Goal: Task Accomplishment & Management: Complete application form

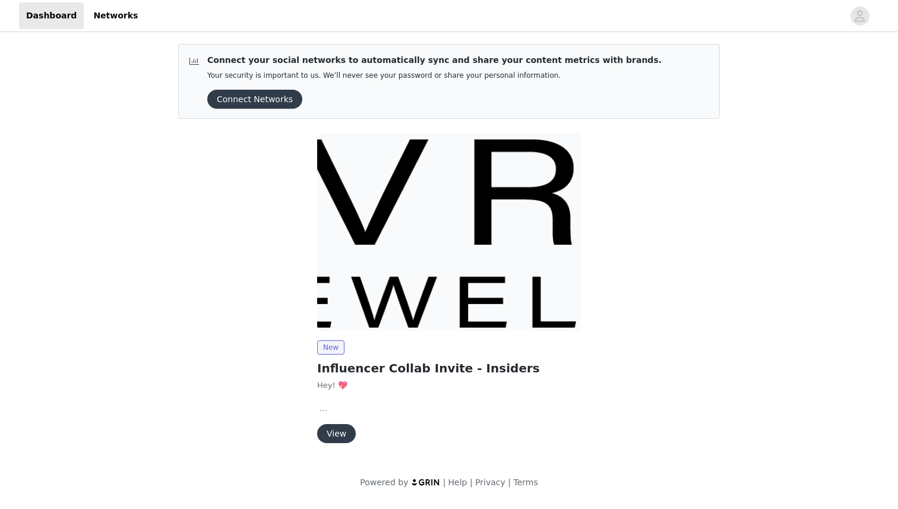
click at [329, 431] on button "View" at bounding box center [336, 433] width 39 height 19
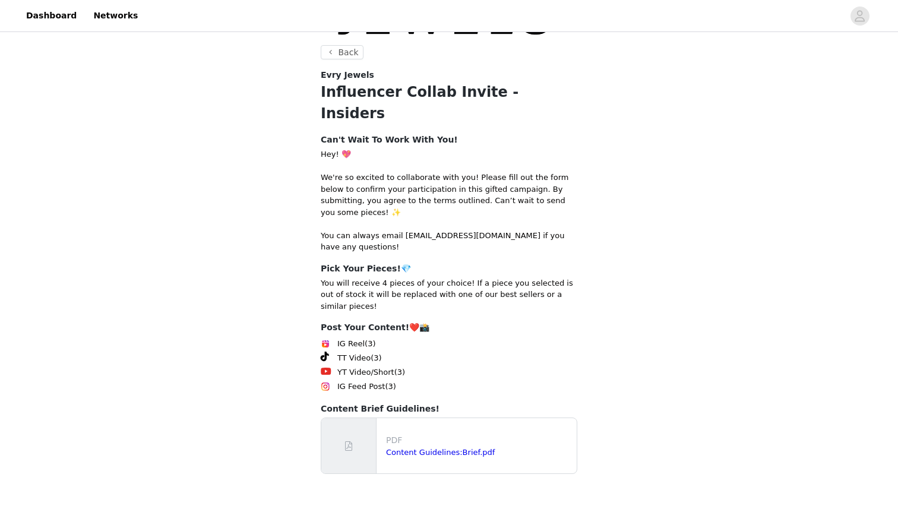
scroll to position [101, 0]
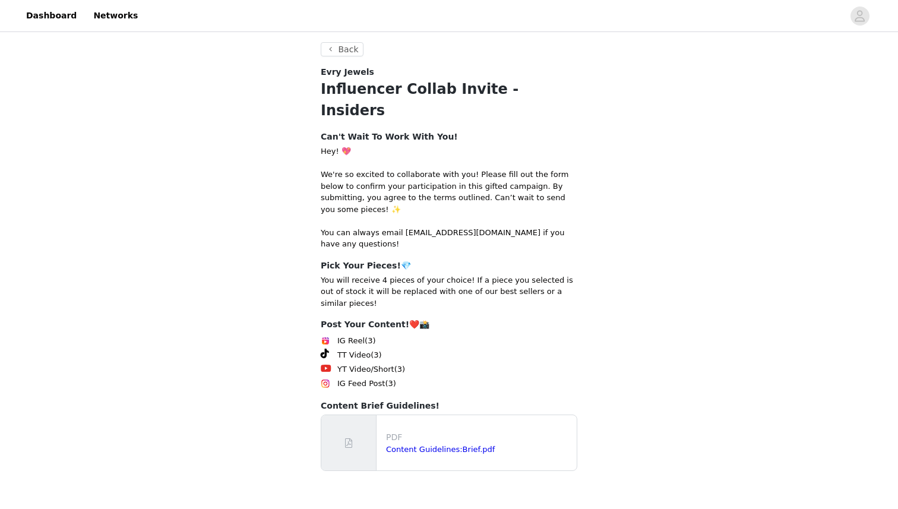
click at [364, 362] on div "YT Video/Short (3)" at bounding box center [449, 369] width 257 height 14
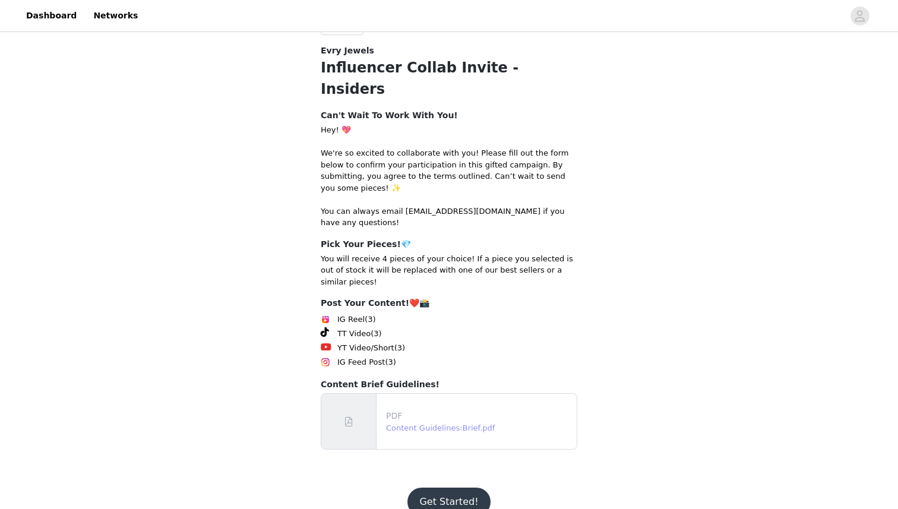
click at [450, 424] on link "Content Guidelines:Brief.pdf" at bounding box center [440, 428] width 109 height 9
click at [450, 488] on button "Get Started!" at bounding box center [449, 502] width 83 height 29
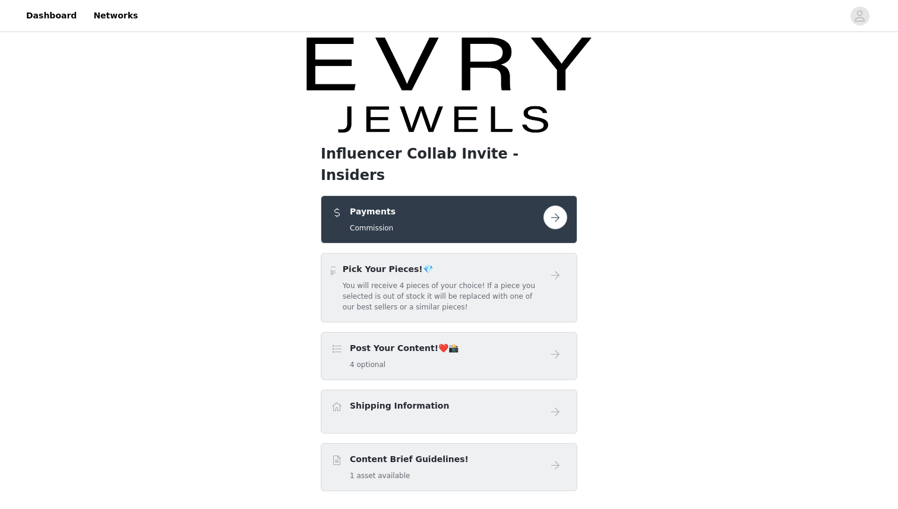
click at [559, 206] on button "button" at bounding box center [556, 218] width 24 height 24
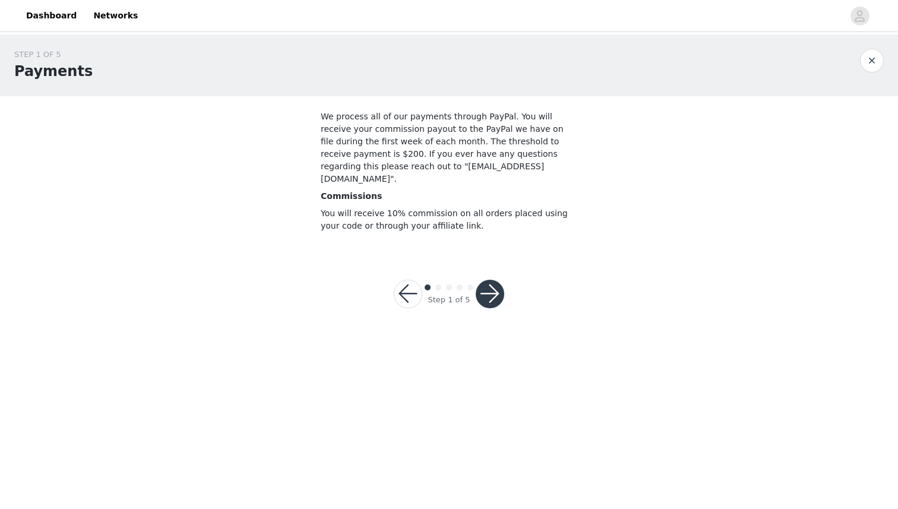
click at [491, 280] on button "button" at bounding box center [490, 294] width 29 height 29
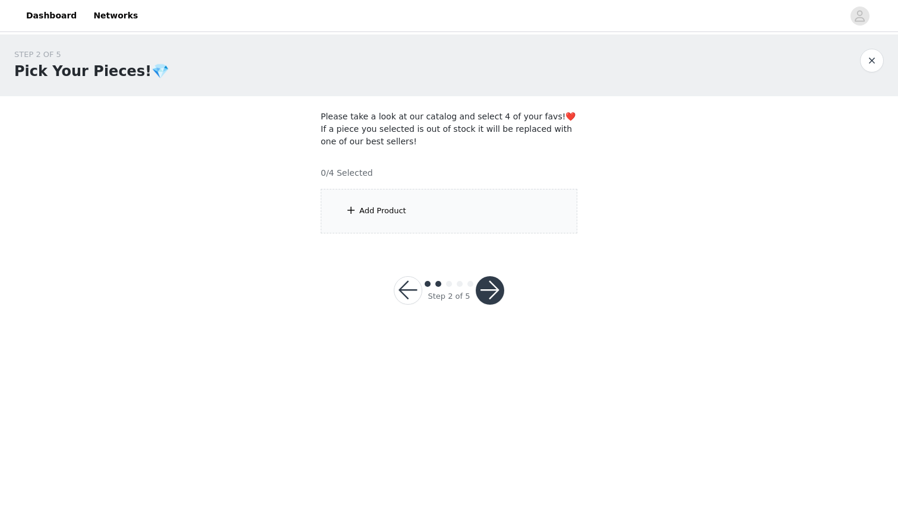
click at [480, 215] on div "Add Product" at bounding box center [449, 211] width 257 height 45
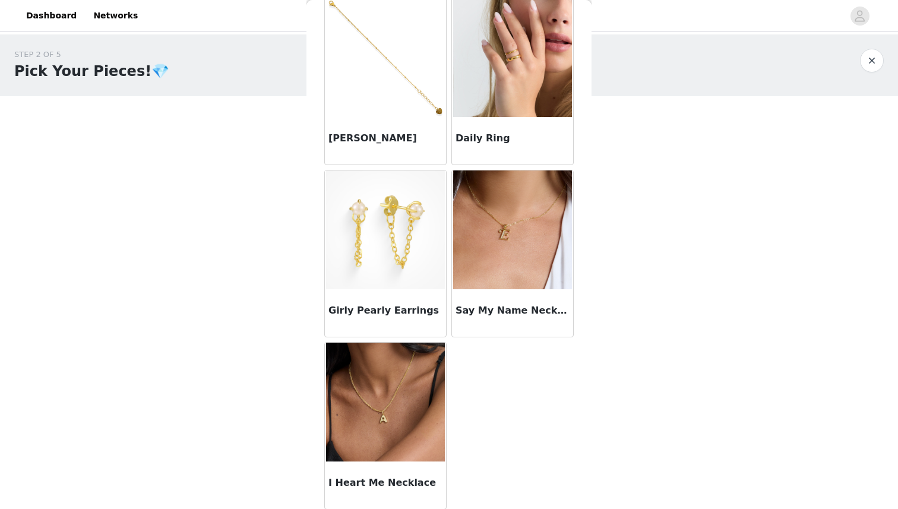
scroll to position [926, 0]
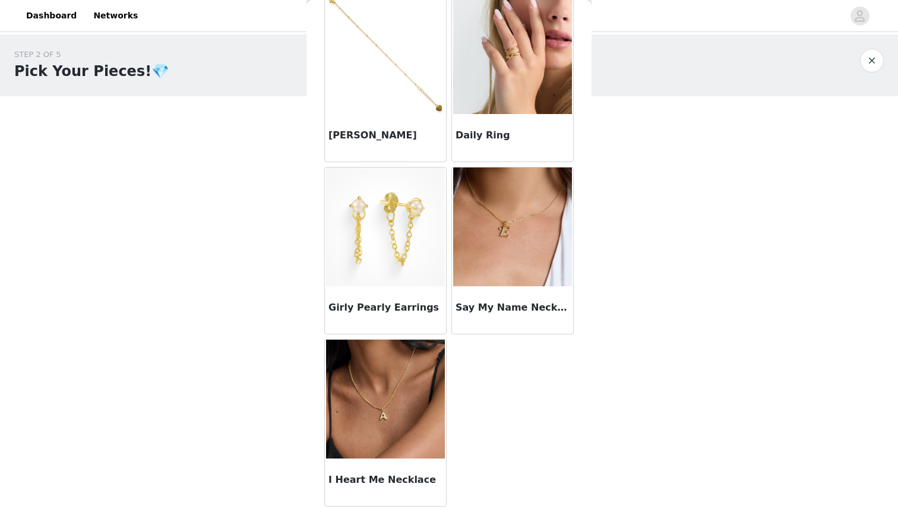
click at [516, 307] on h3 "Say My Name Necklace" at bounding box center [513, 308] width 114 height 14
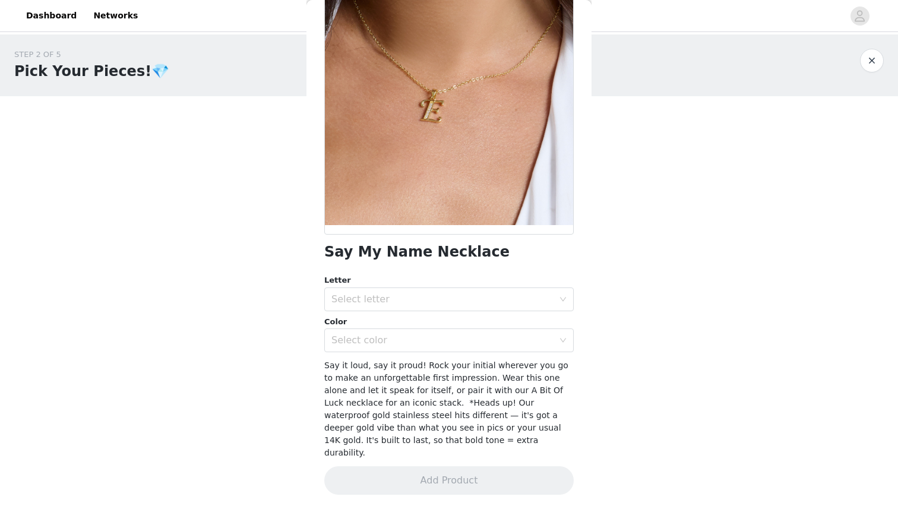
scroll to position [80, 0]
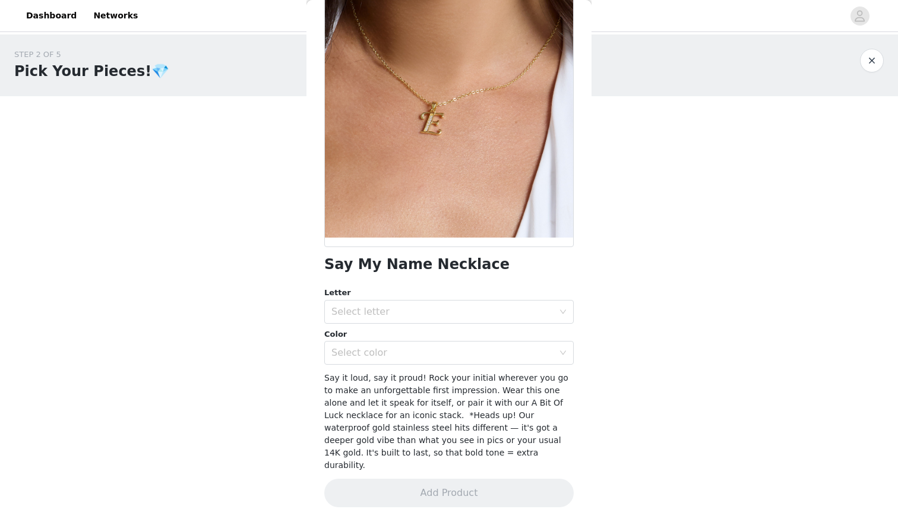
click at [465, 298] on div "Letter" at bounding box center [449, 293] width 250 height 12
click at [463, 308] on div "Select letter" at bounding box center [443, 312] width 222 height 12
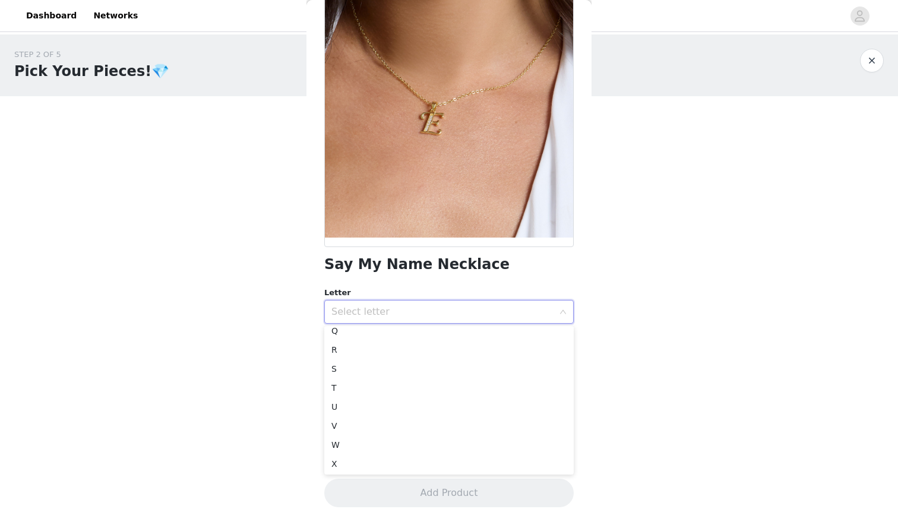
scroll to position [351, 0]
click at [375, 353] on li "T" at bounding box center [449, 348] width 250 height 19
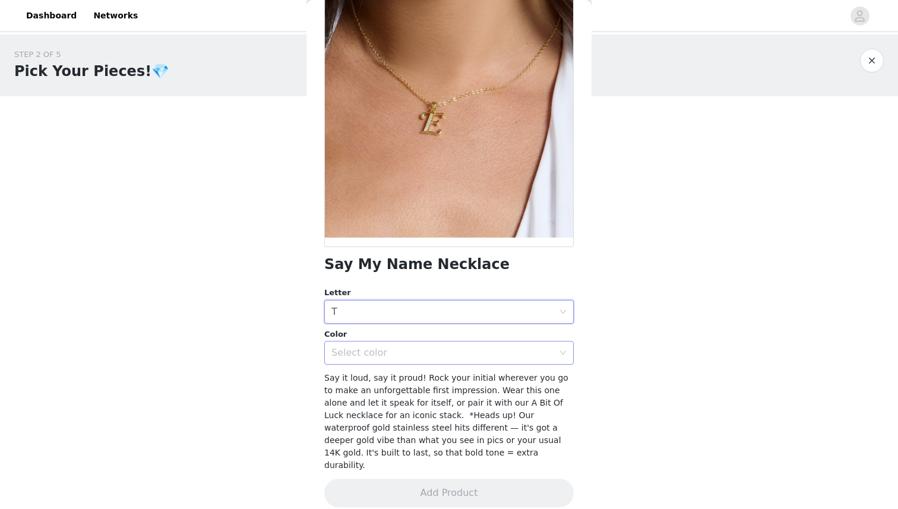
click at [429, 348] on div "Select color" at bounding box center [443, 353] width 222 height 12
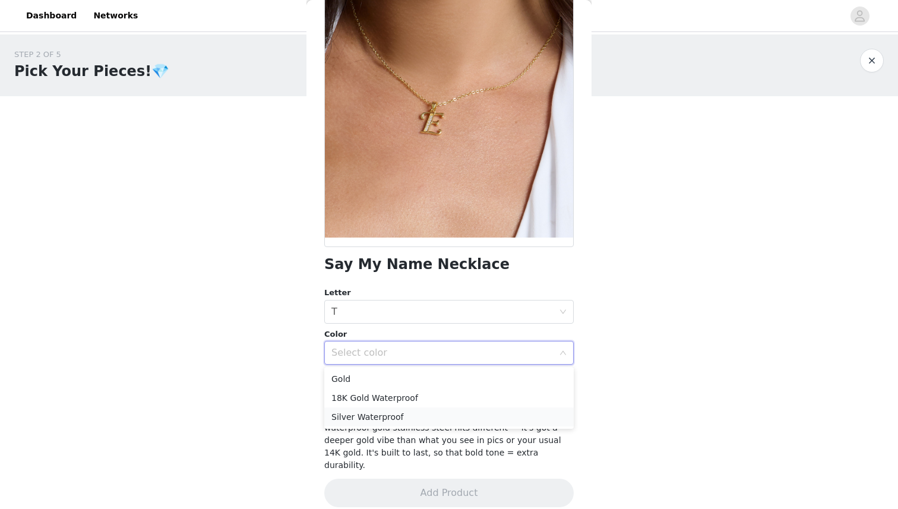
click at [401, 412] on li "Silver Waterproof" at bounding box center [449, 417] width 250 height 19
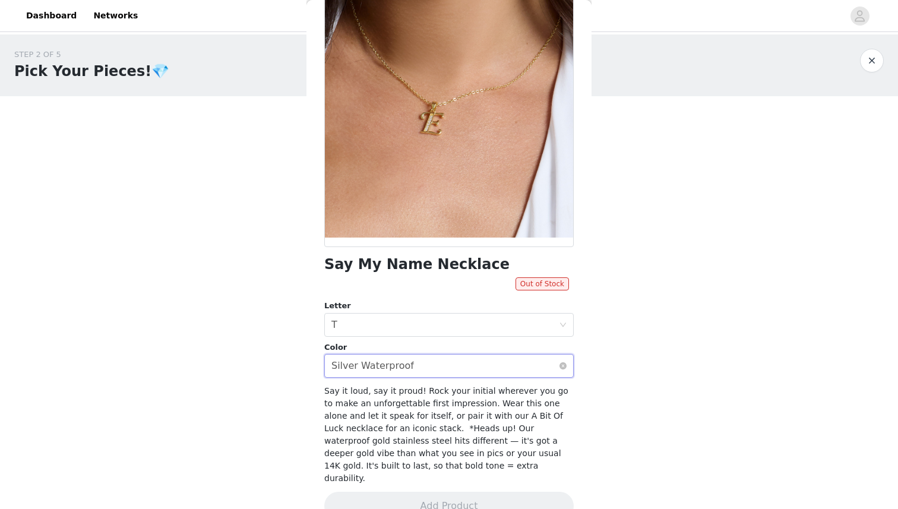
click at [425, 374] on div "Select color Silver Waterproof" at bounding box center [446, 366] width 228 height 23
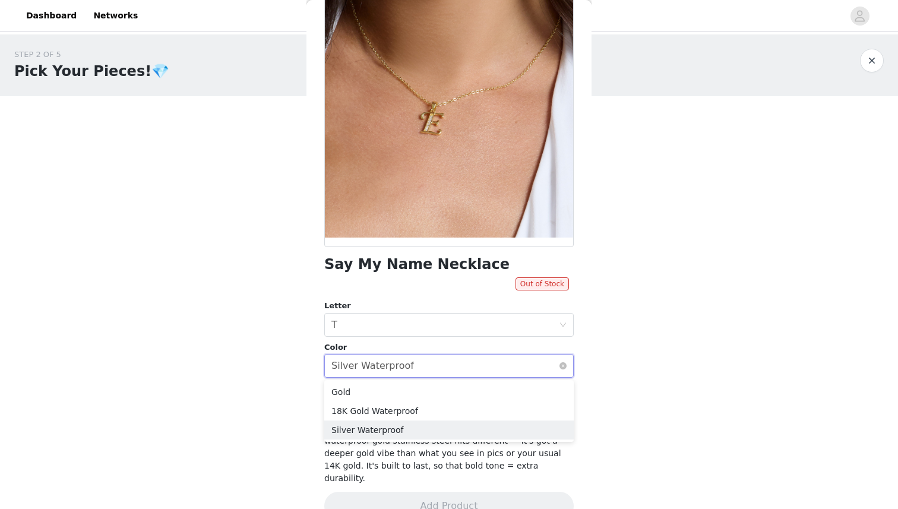
click at [439, 357] on div "Select color Silver Waterproof" at bounding box center [446, 366] width 228 height 23
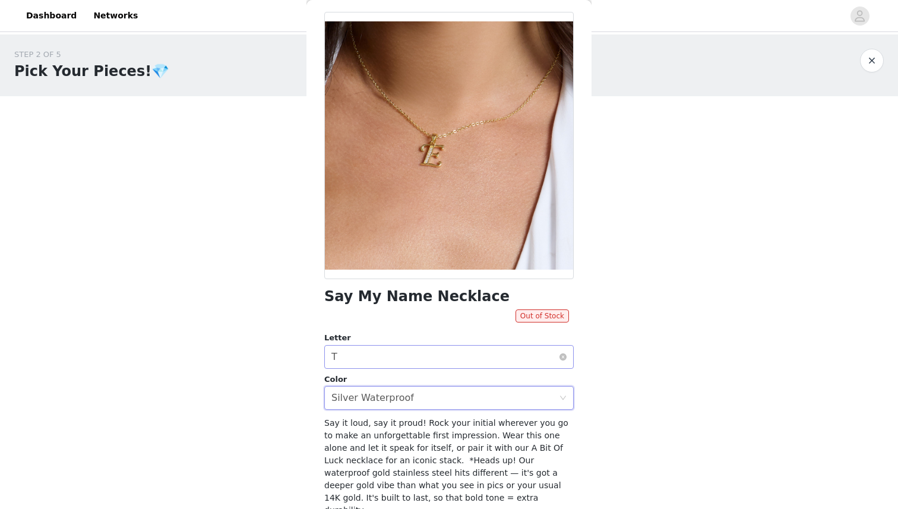
scroll to position [0, 0]
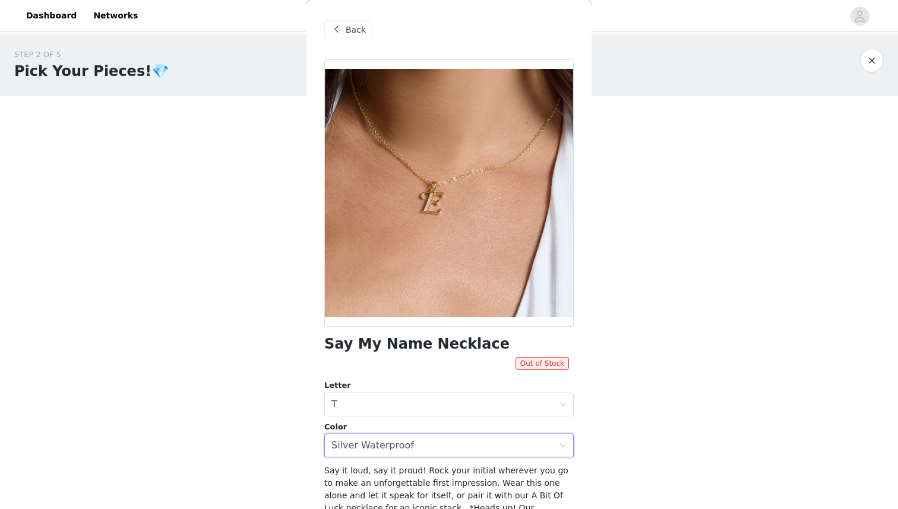
click at [343, 23] on div "Back" at bounding box center [348, 29] width 48 height 19
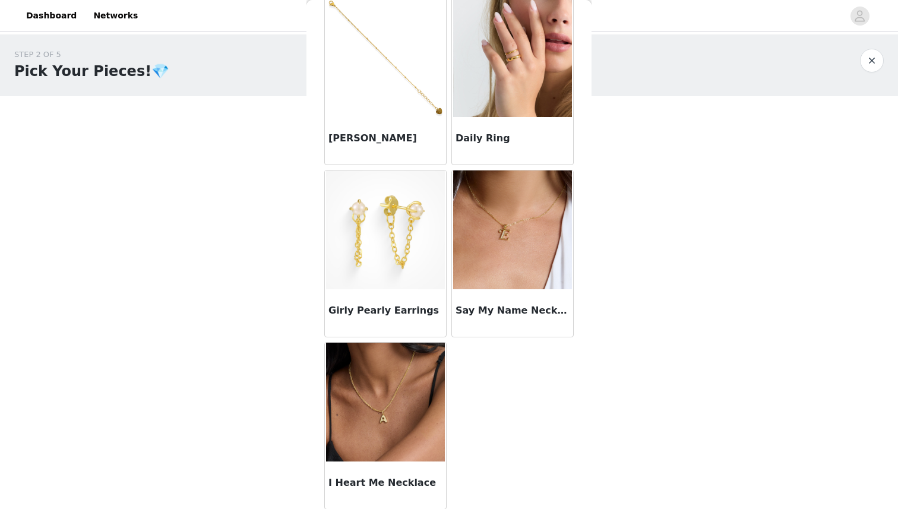
scroll to position [926, 0]
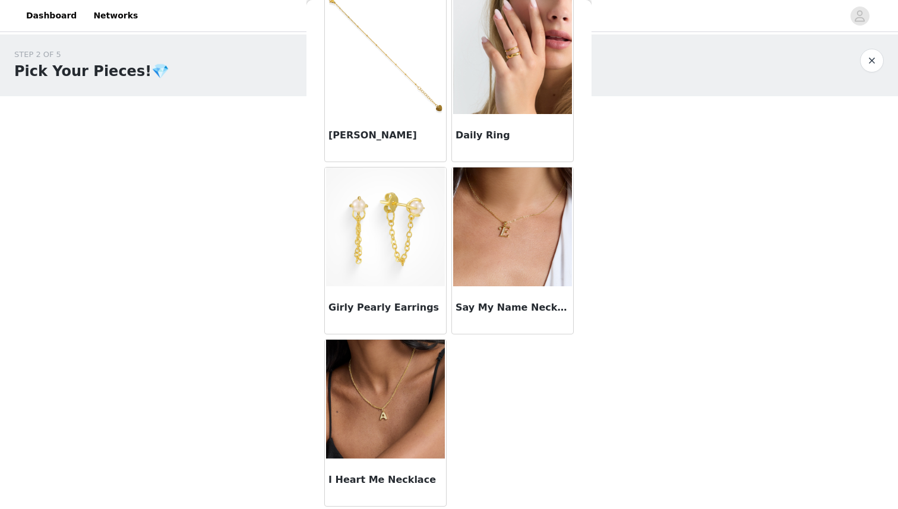
click at [389, 249] on img at bounding box center [385, 227] width 119 height 119
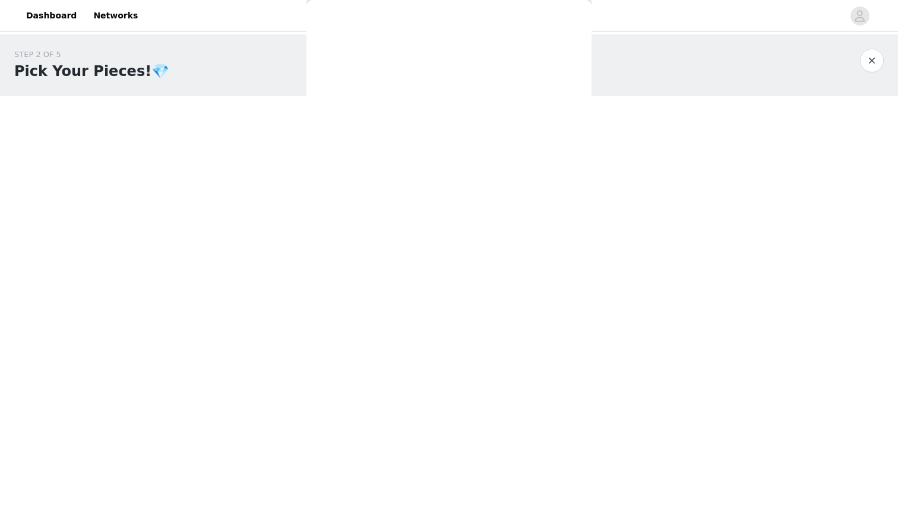
scroll to position [1, 0]
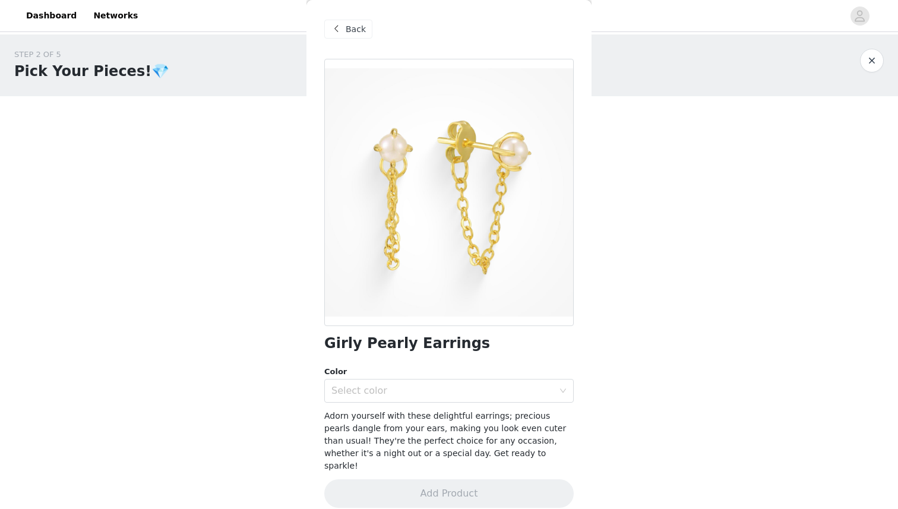
click at [336, 33] on span at bounding box center [336, 29] width 14 height 14
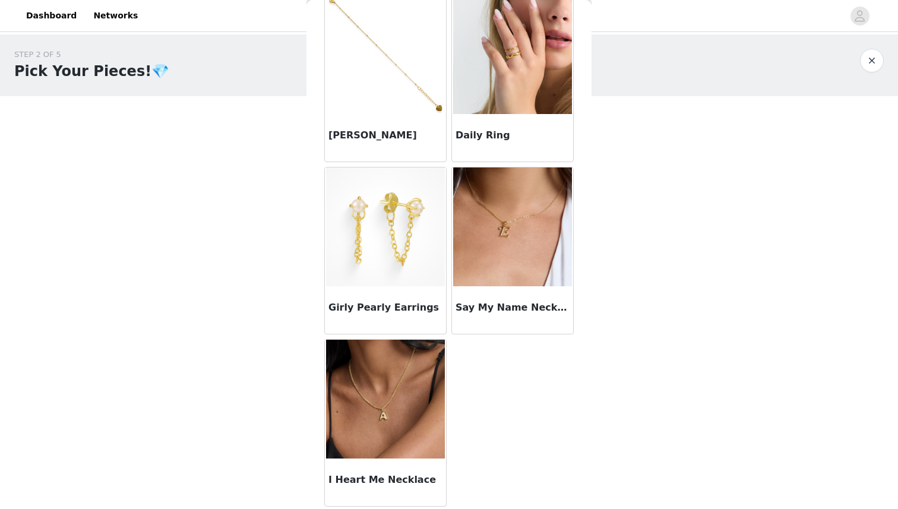
click at [494, 295] on div "Say My Name Necklace" at bounding box center [512, 310] width 121 height 48
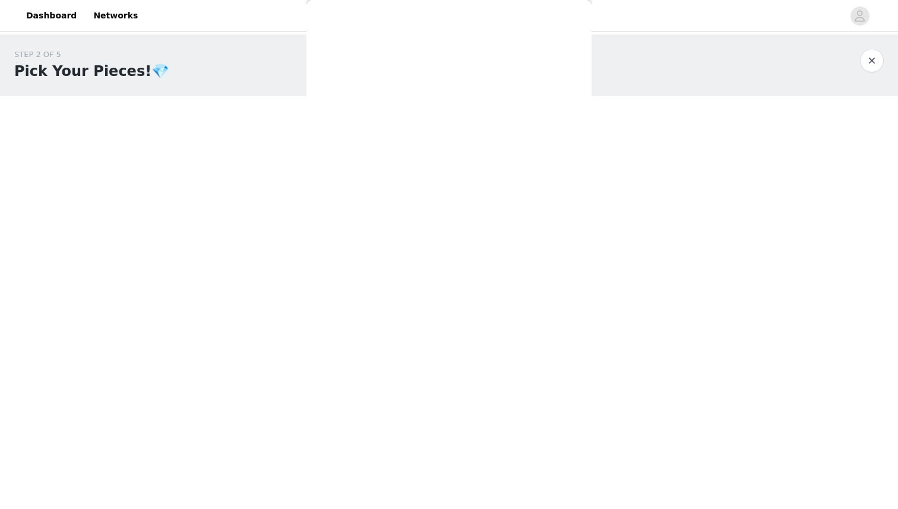
scroll to position [80, 0]
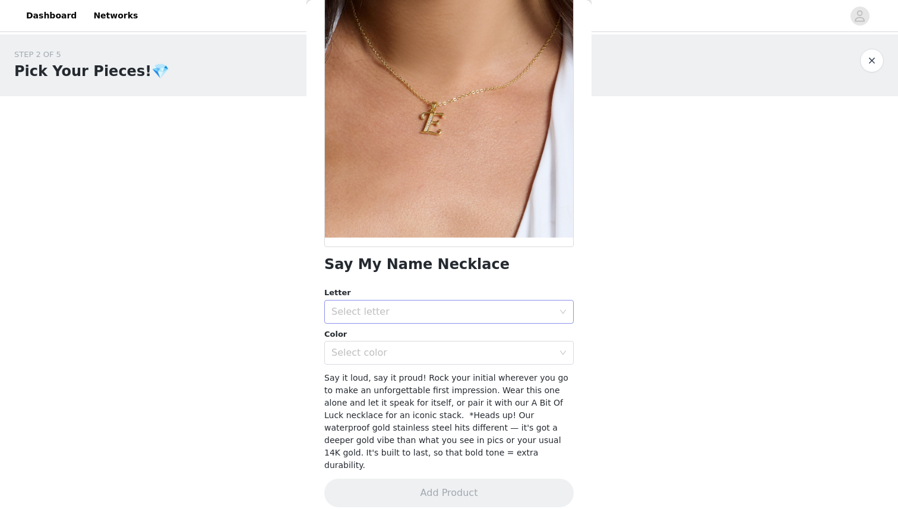
click at [455, 306] on div "Select letter" at bounding box center [443, 312] width 222 height 12
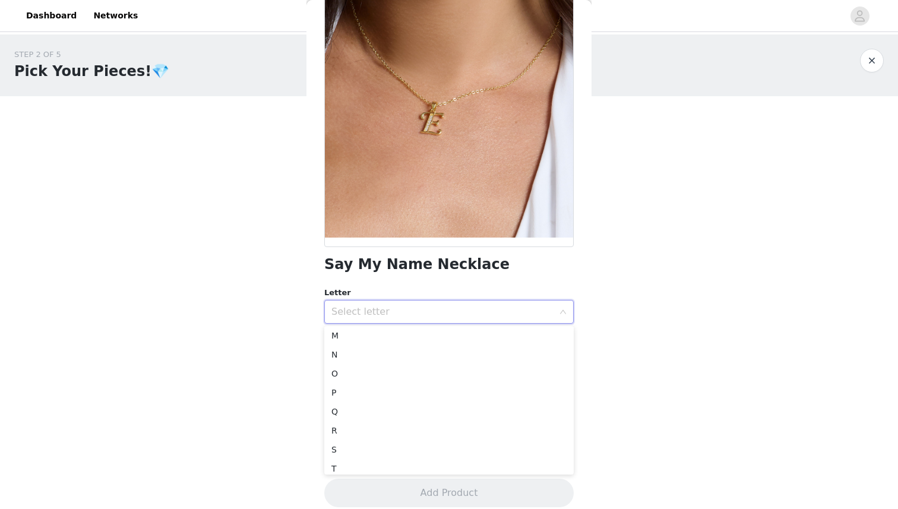
scroll to position [241, 0]
click at [338, 454] on li "T" at bounding box center [449, 458] width 250 height 19
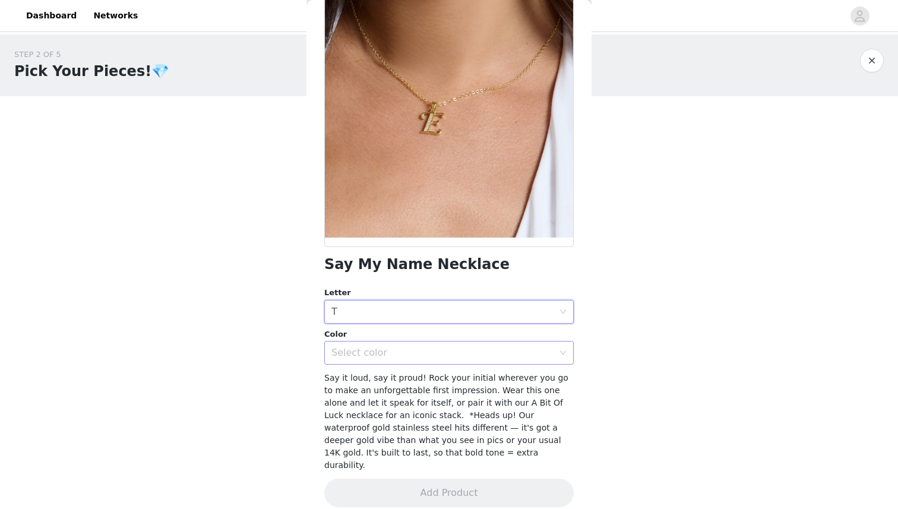
click at [364, 361] on div "Select color" at bounding box center [446, 353] width 228 height 23
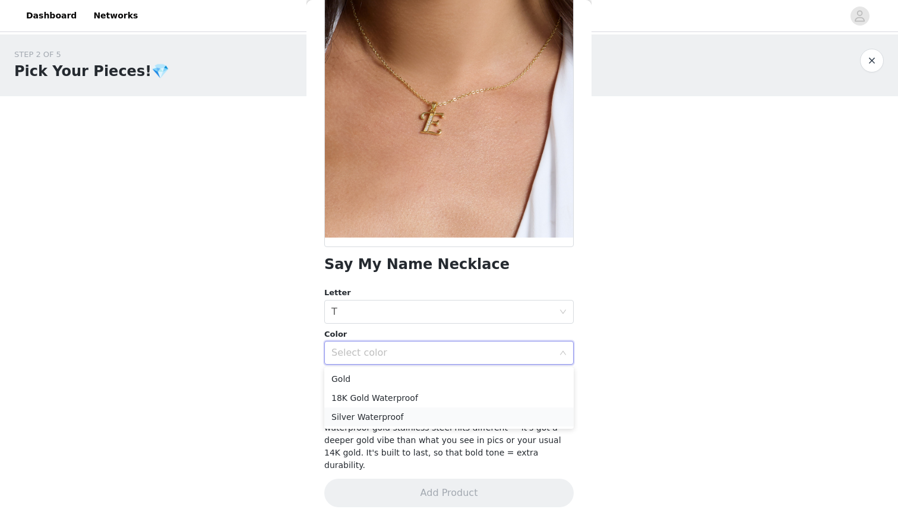
click at [364, 414] on li "Silver Waterproof" at bounding box center [449, 417] width 250 height 19
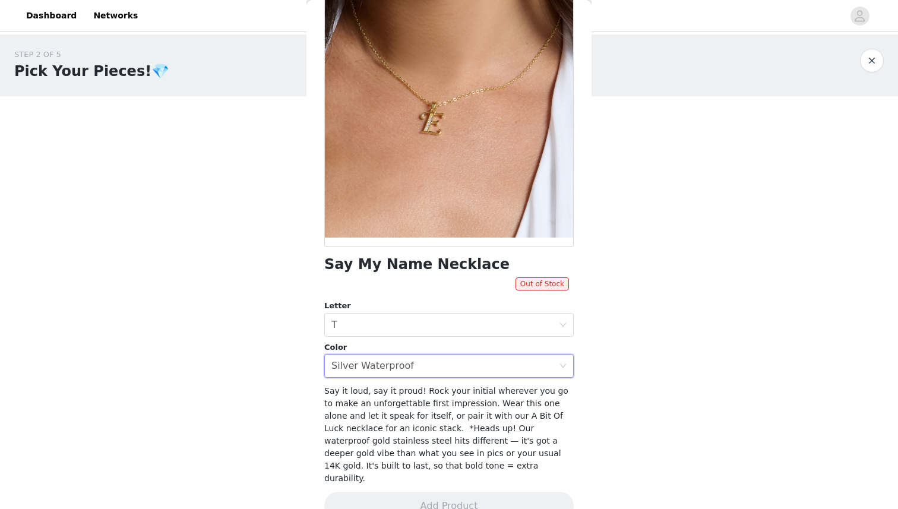
scroll to position [93, 0]
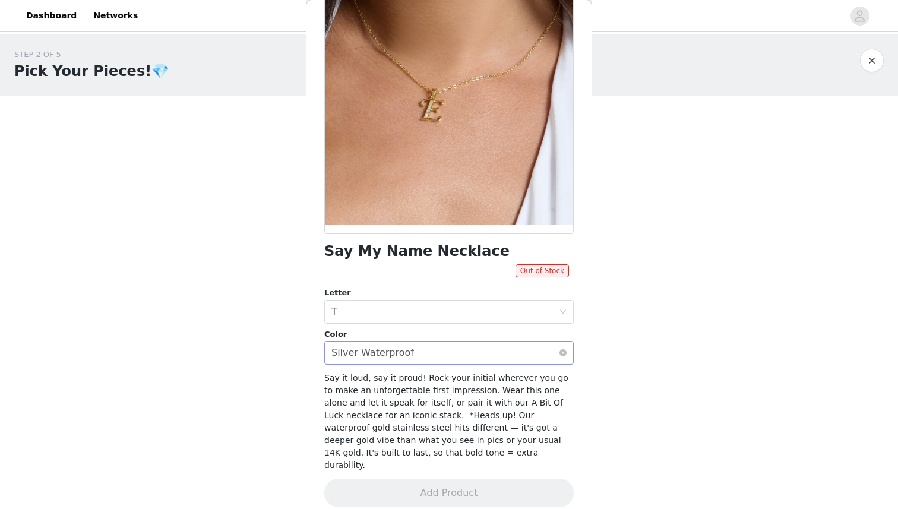
click at [346, 345] on div "Silver Waterproof" at bounding box center [373, 353] width 83 height 23
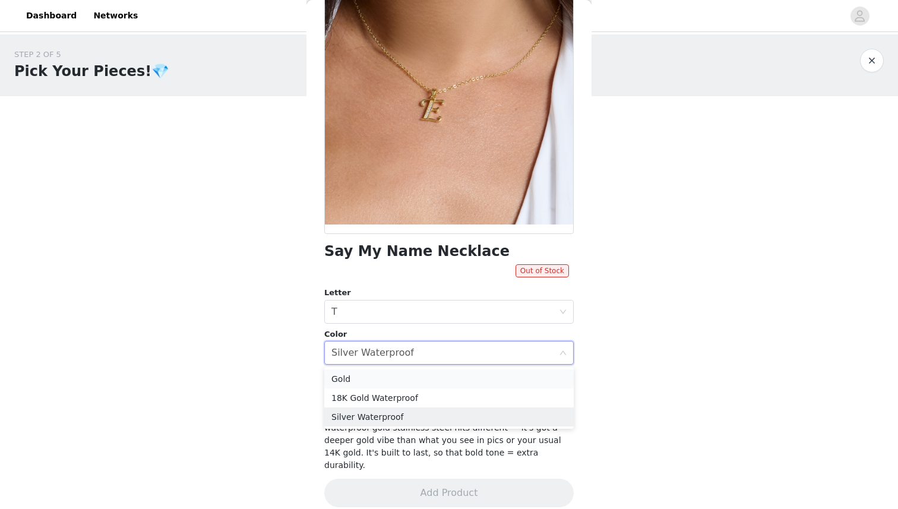
click at [370, 377] on li "Gold" at bounding box center [449, 379] width 250 height 19
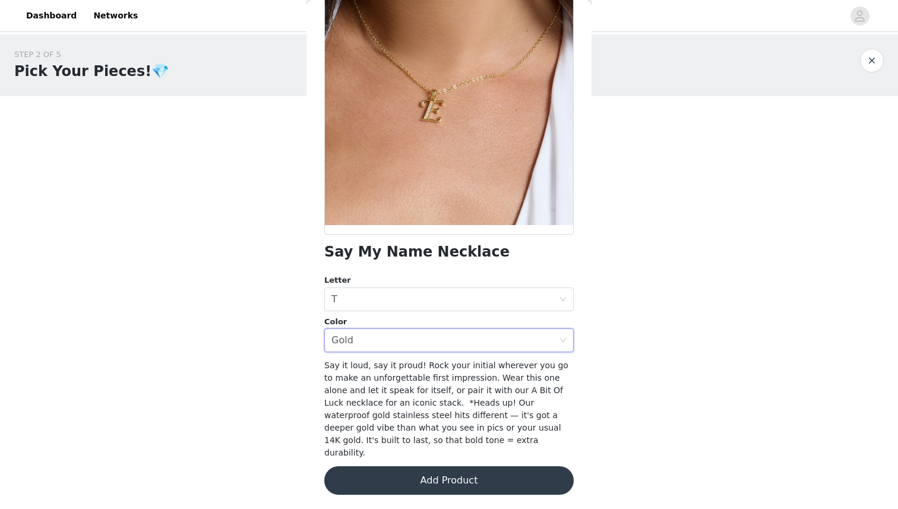
scroll to position [80, 0]
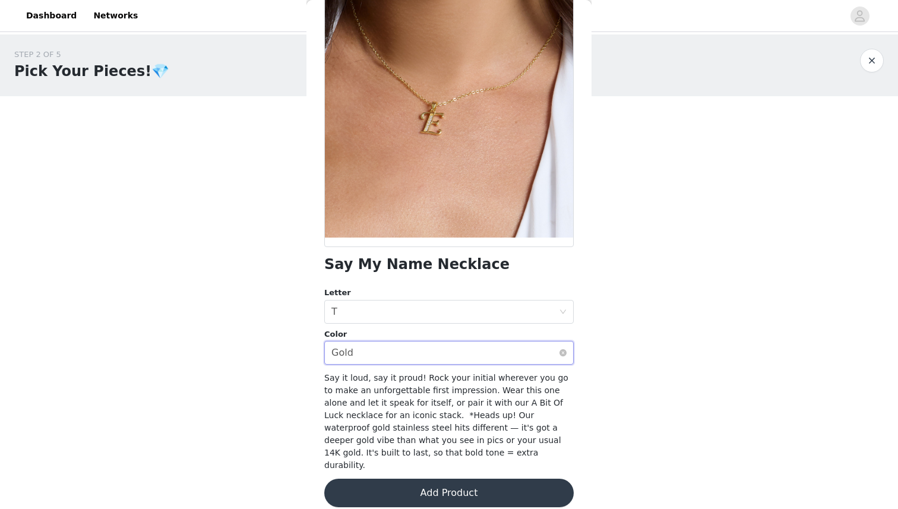
click at [400, 348] on div "Select color Gold" at bounding box center [446, 353] width 228 height 23
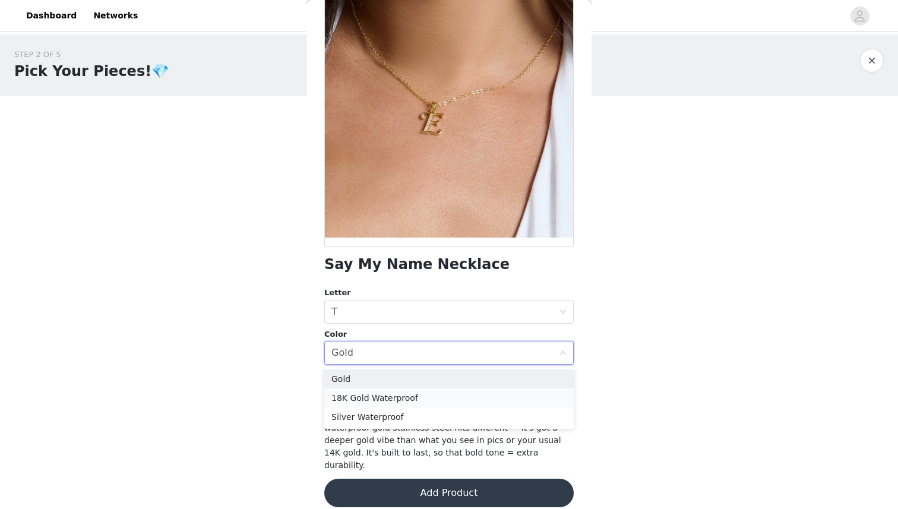
click at [376, 402] on li "18K Gold Waterproof" at bounding box center [449, 398] width 250 height 19
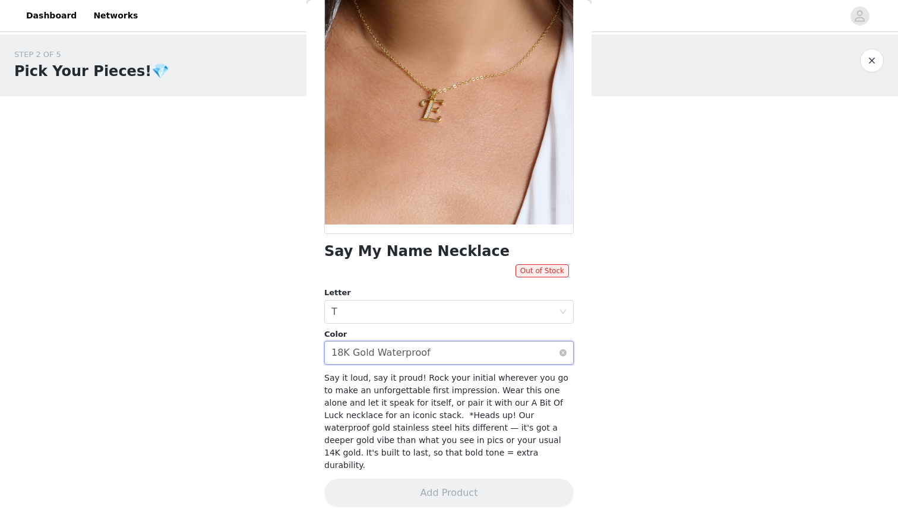
click at [381, 355] on div "18K Gold Waterproof" at bounding box center [381, 353] width 99 height 23
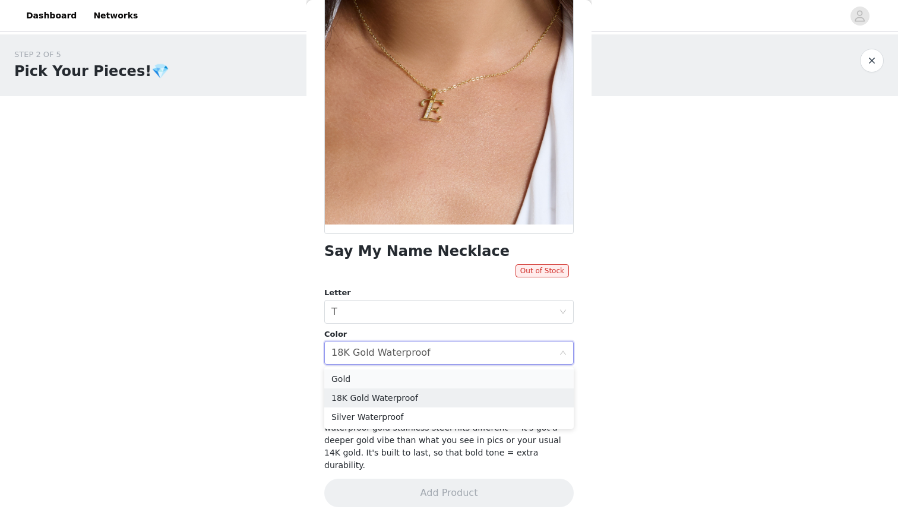
click at [380, 379] on li "Gold" at bounding box center [449, 379] width 250 height 19
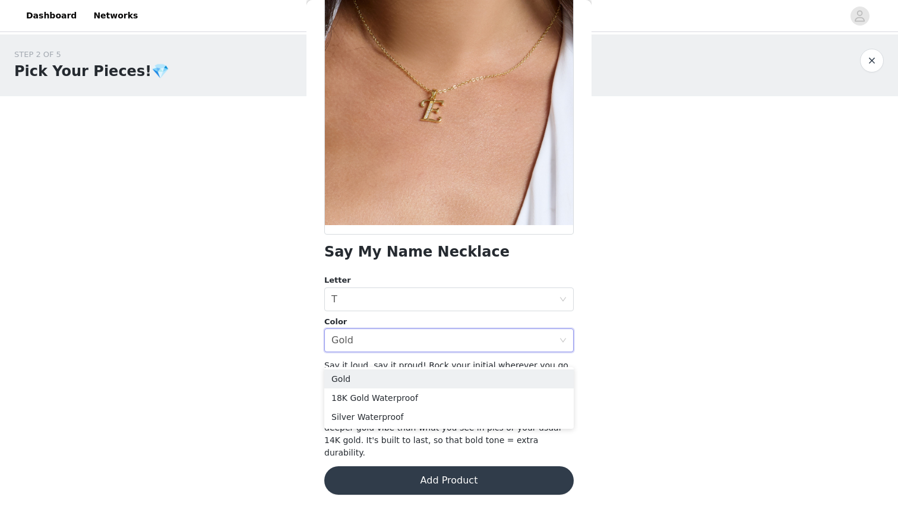
scroll to position [80, 0]
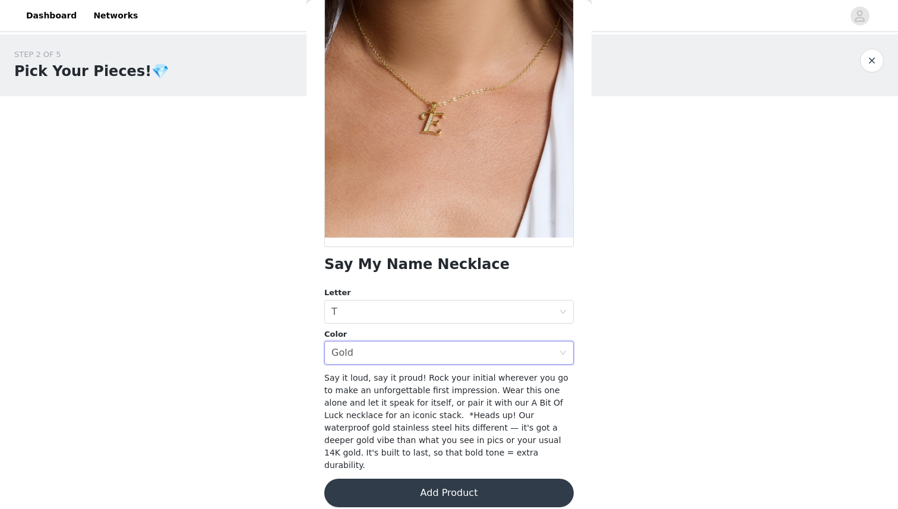
click at [402, 487] on button "Add Product" at bounding box center [449, 493] width 250 height 29
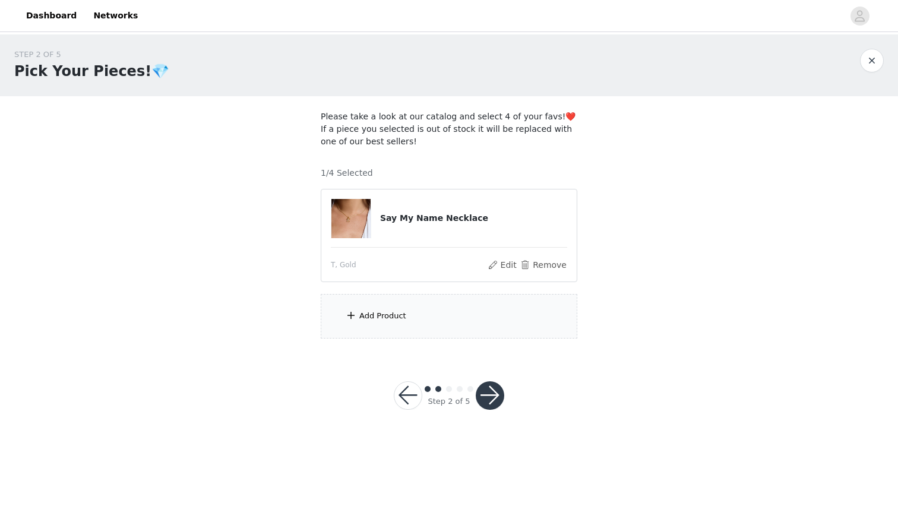
click at [496, 400] on button "button" at bounding box center [490, 395] width 29 height 29
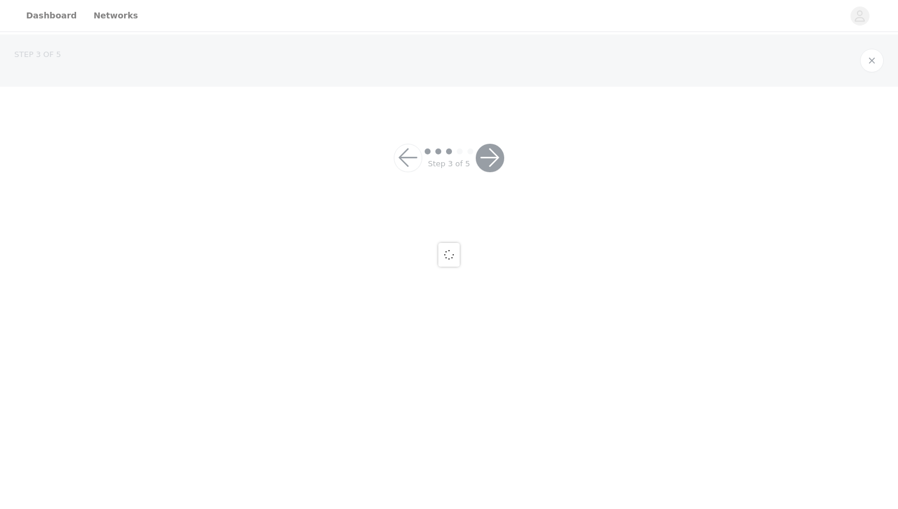
click at [407, 158] on div at bounding box center [449, 254] width 898 height 509
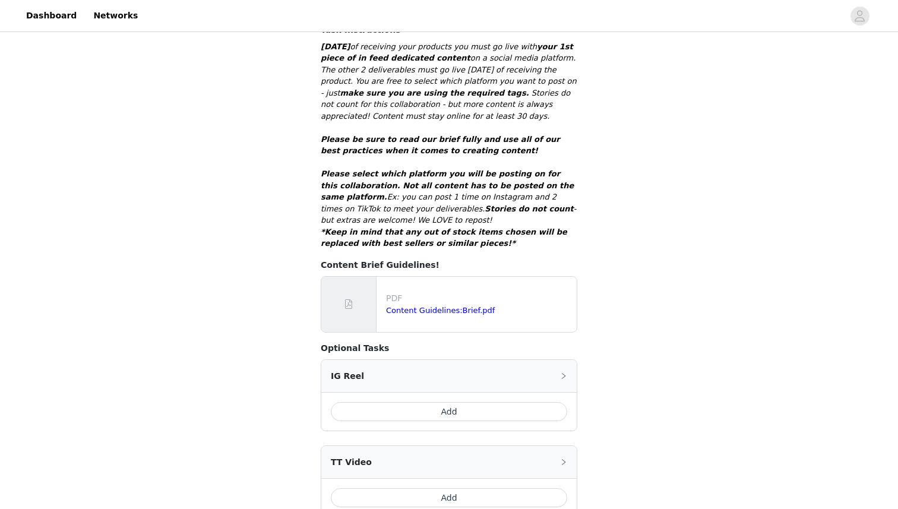
scroll to position [542, 0]
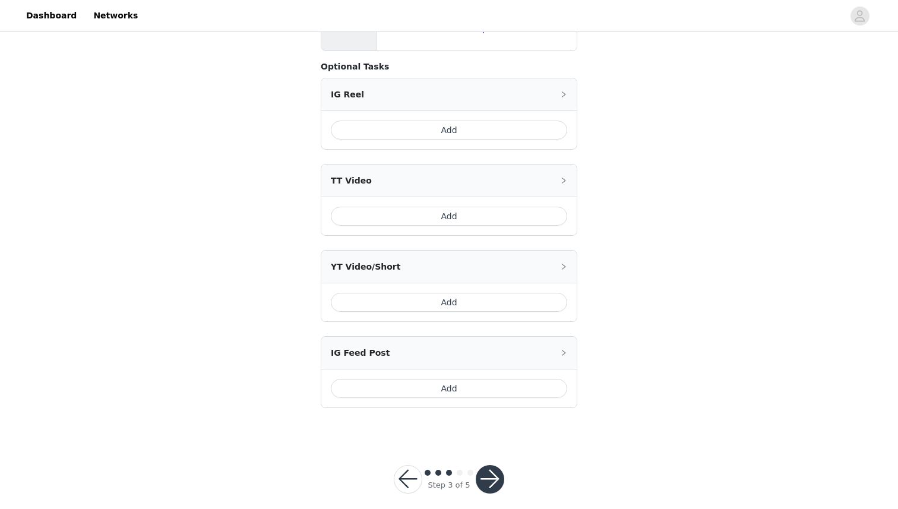
click at [405, 465] on button "button" at bounding box center [408, 479] width 29 height 29
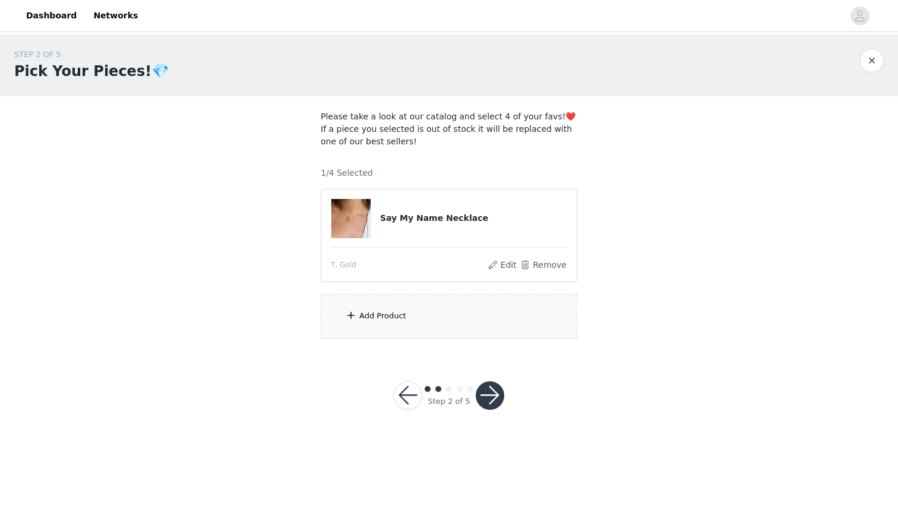
click at [440, 315] on div "Add Product" at bounding box center [449, 316] width 257 height 45
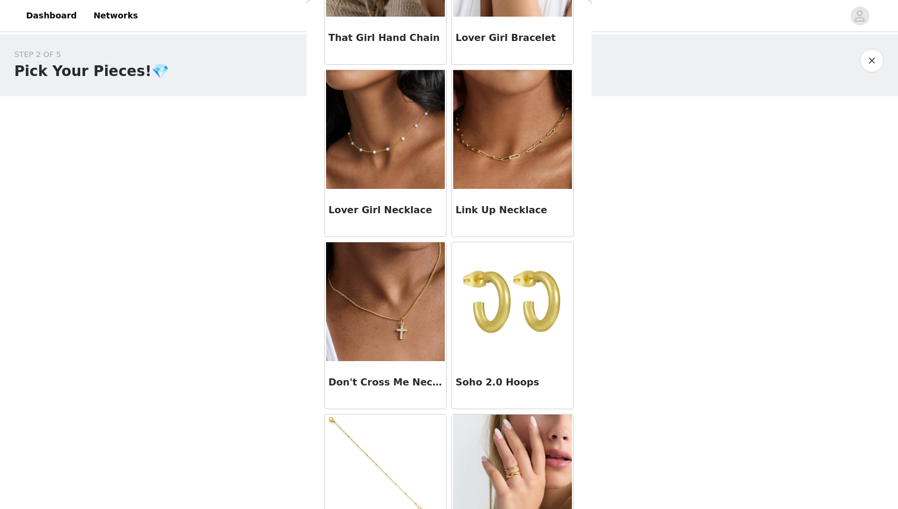
scroll to position [509, 0]
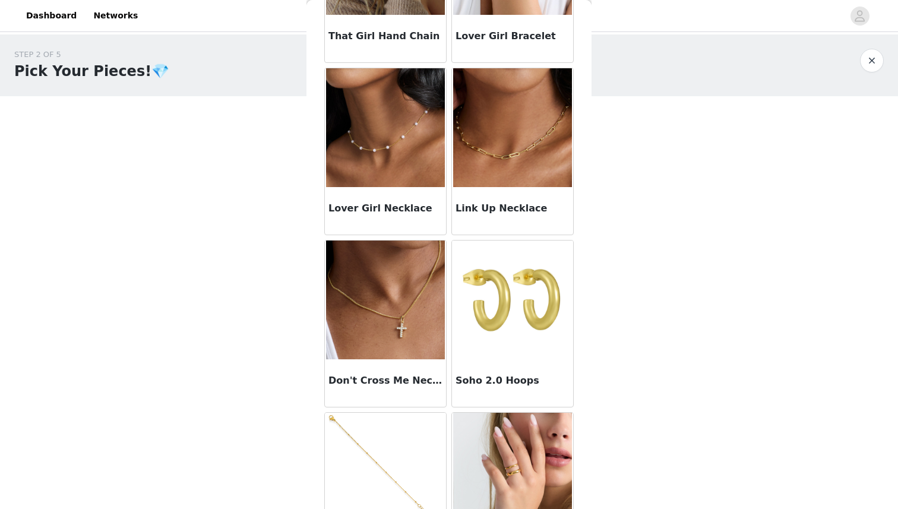
click at [424, 356] on img at bounding box center [385, 300] width 119 height 119
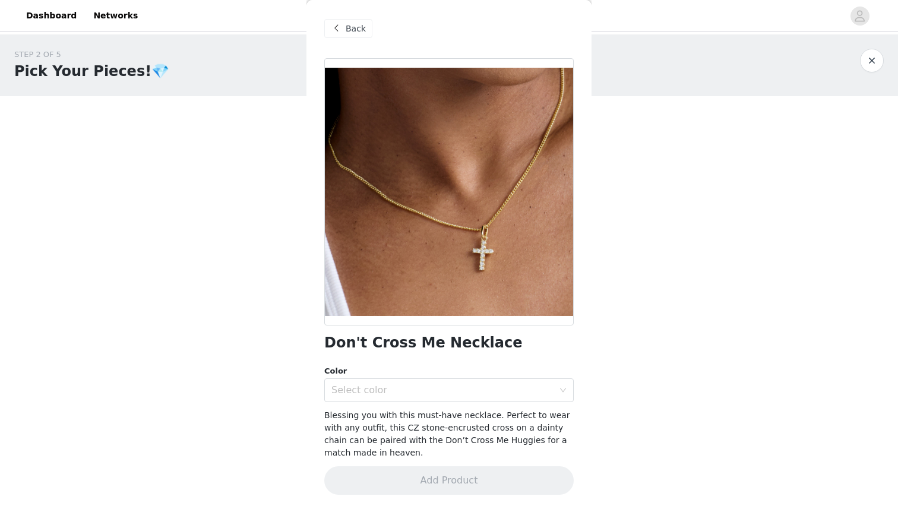
scroll to position [1, 0]
click at [408, 390] on div "Select color" at bounding box center [443, 391] width 222 height 12
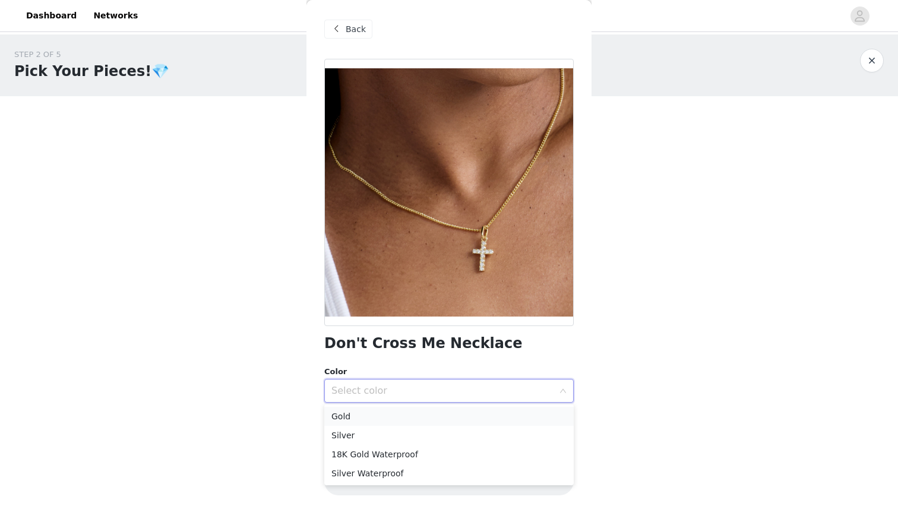
click at [380, 419] on li "Gold" at bounding box center [449, 416] width 250 height 19
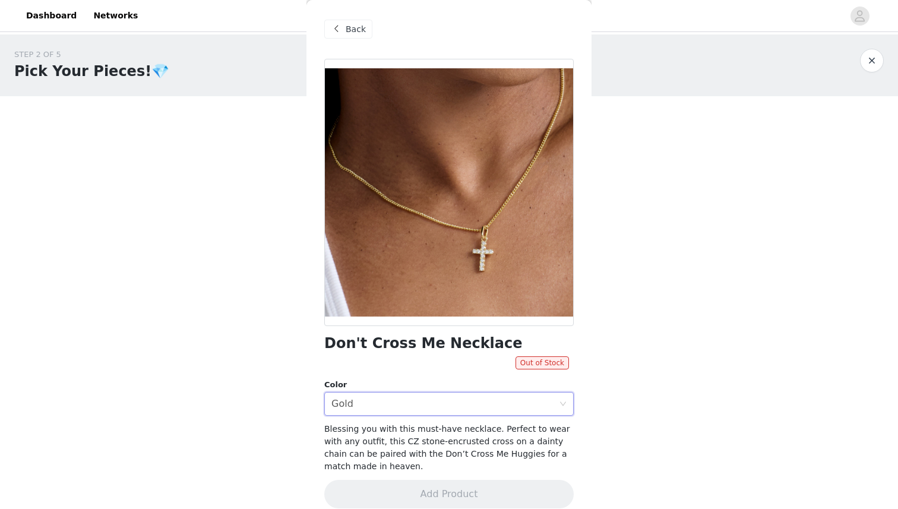
scroll to position [12, 0]
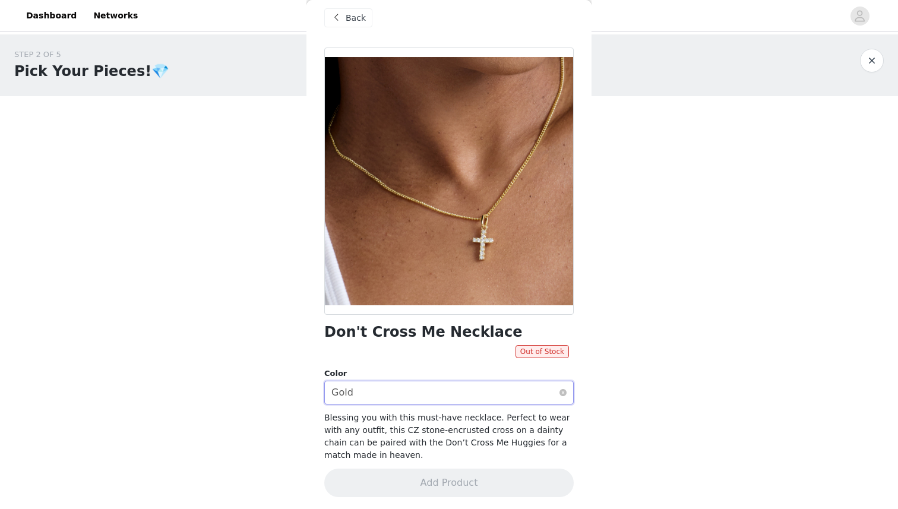
click at [402, 383] on div "Select color Gold" at bounding box center [446, 392] width 228 height 23
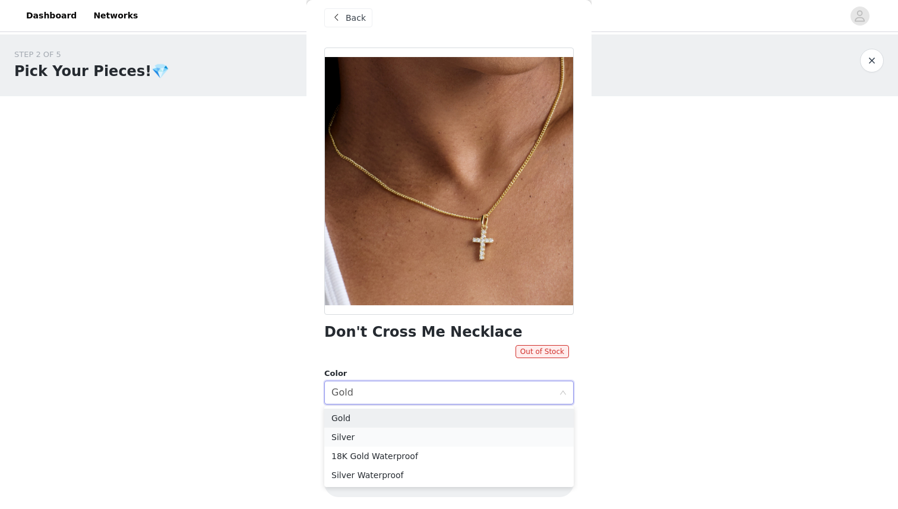
click at [370, 443] on li "Silver" at bounding box center [449, 437] width 250 height 19
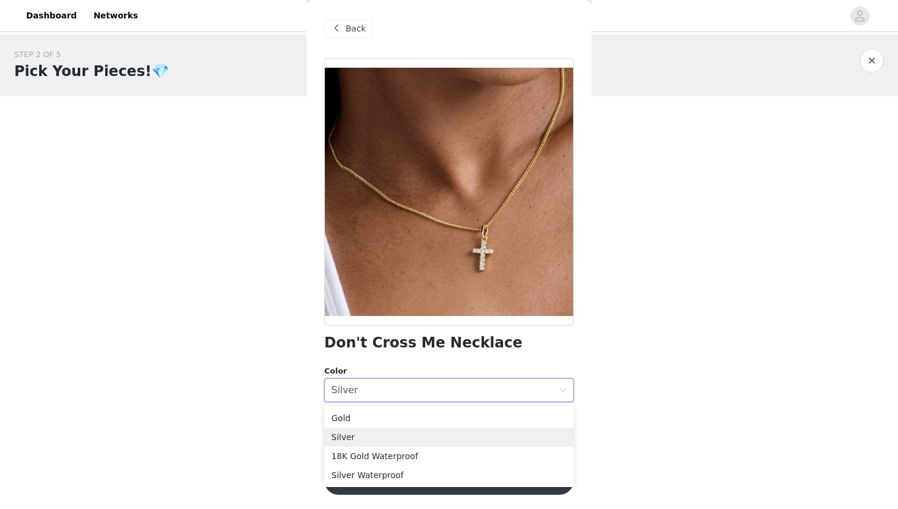
scroll to position [1, 0]
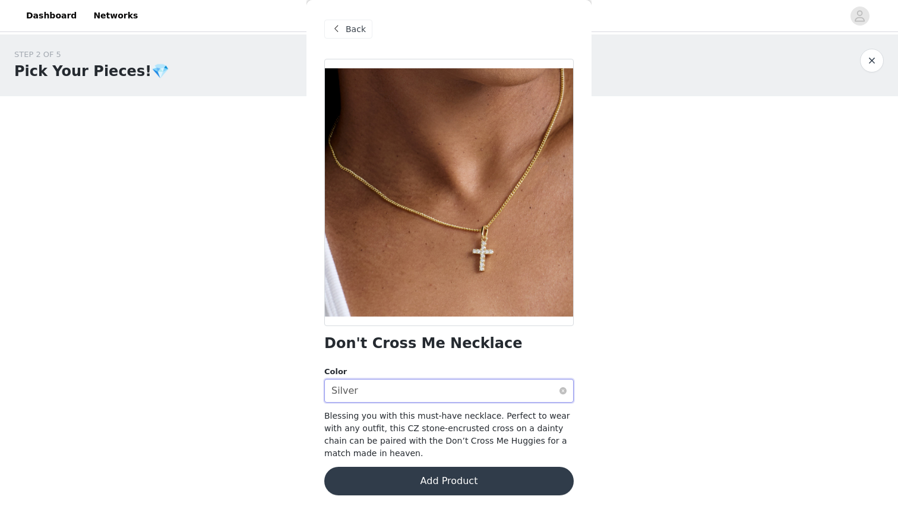
click at [387, 388] on div "Select color Silver" at bounding box center [446, 391] width 228 height 23
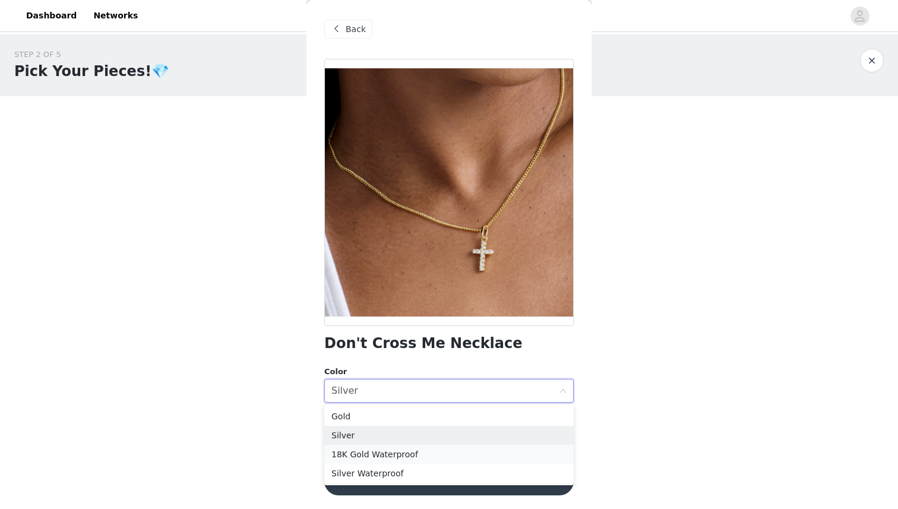
click at [384, 458] on li "18K Gold Waterproof" at bounding box center [449, 454] width 250 height 19
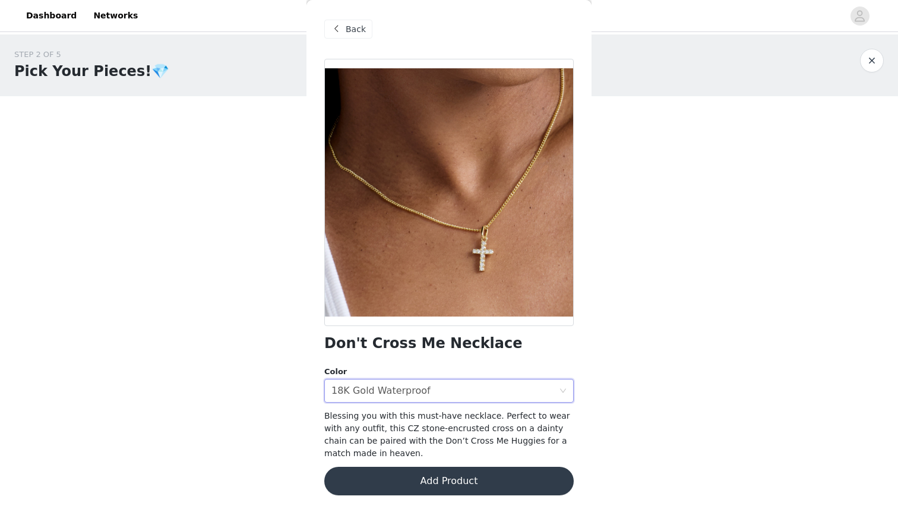
click at [434, 478] on button "Add Product" at bounding box center [449, 481] width 250 height 29
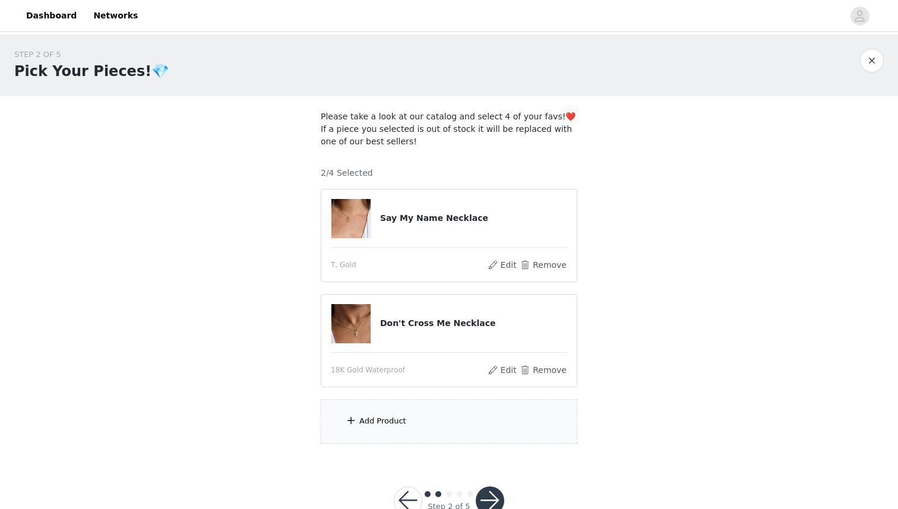
click at [436, 427] on div "Add Product" at bounding box center [449, 421] width 257 height 45
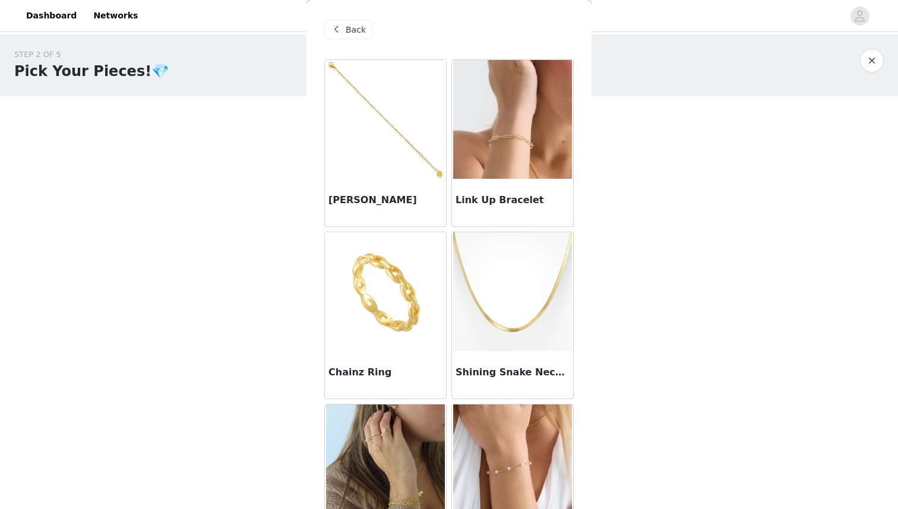
scroll to position [34, 0]
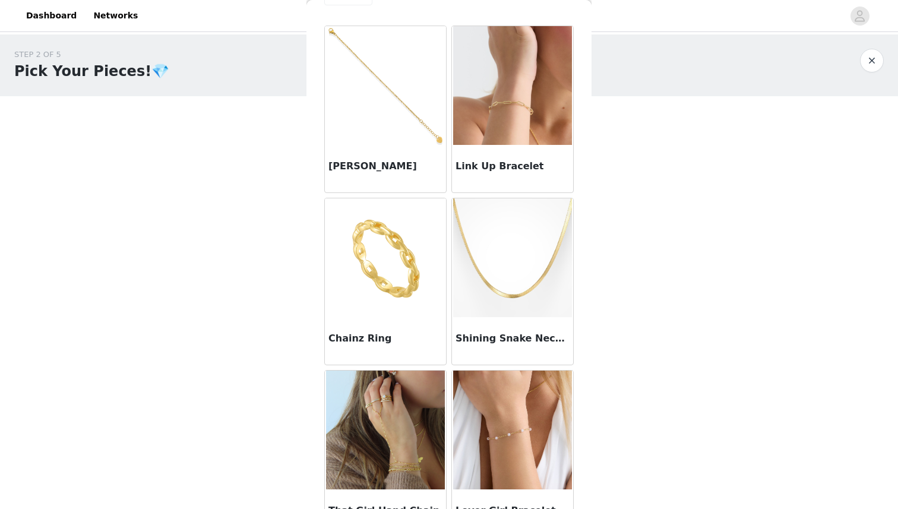
click at [521, 138] on img at bounding box center [512, 85] width 119 height 119
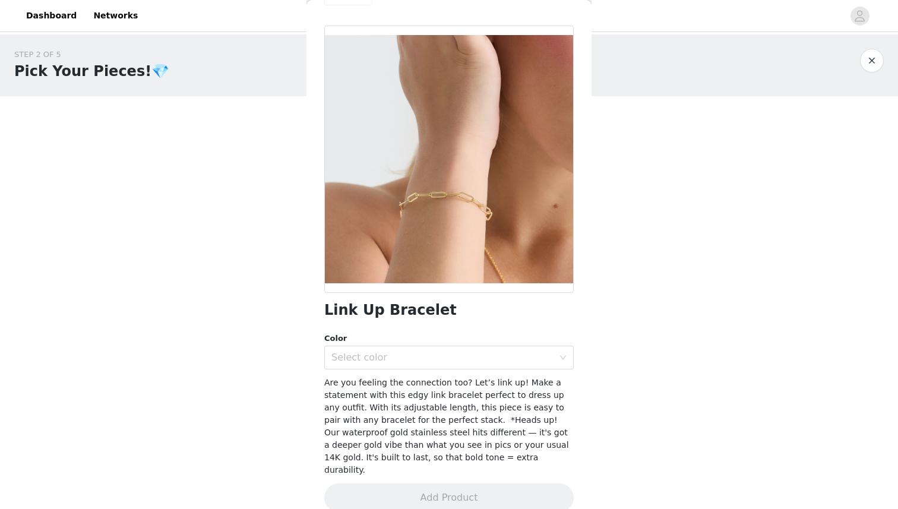
click at [415, 373] on div "Link Up Bracelet Color Select color Are you feeling the connection too? Let’s l…" at bounding box center [449, 276] width 250 height 501
click at [414, 367] on div "Select color" at bounding box center [446, 357] width 228 height 23
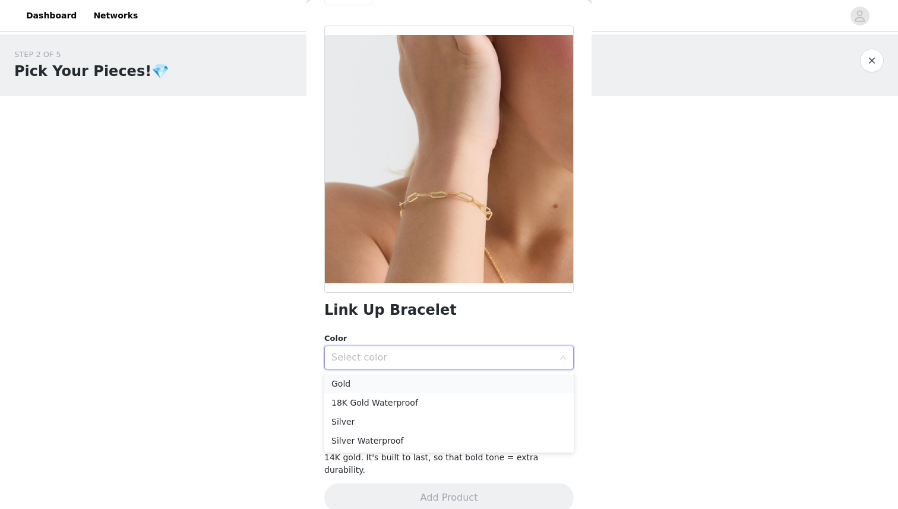
click at [387, 379] on li "Gold" at bounding box center [449, 383] width 250 height 19
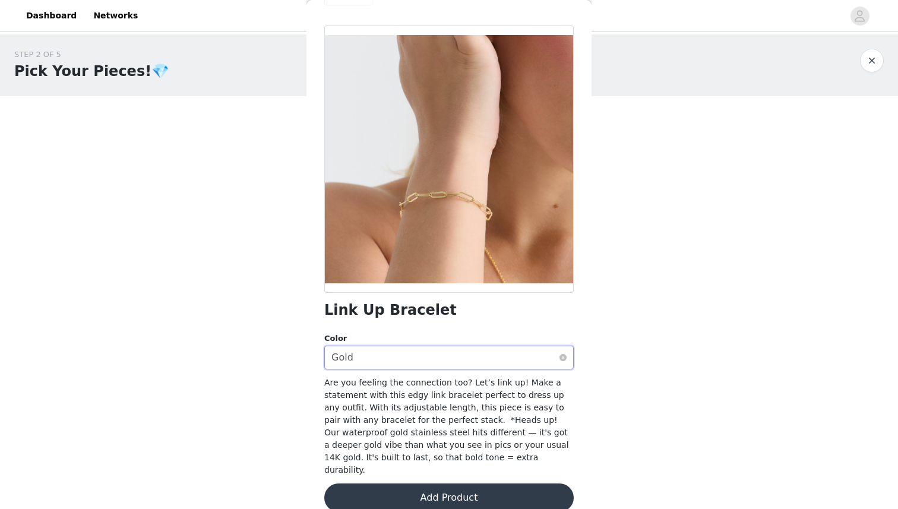
click at [419, 347] on div "Select color Gold" at bounding box center [446, 357] width 228 height 23
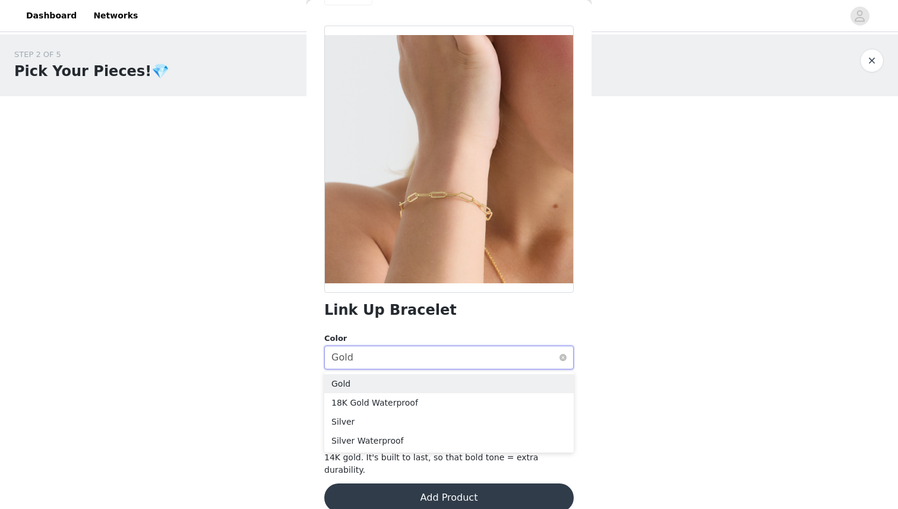
click at [419, 347] on div "Select color Gold" at bounding box center [446, 357] width 228 height 23
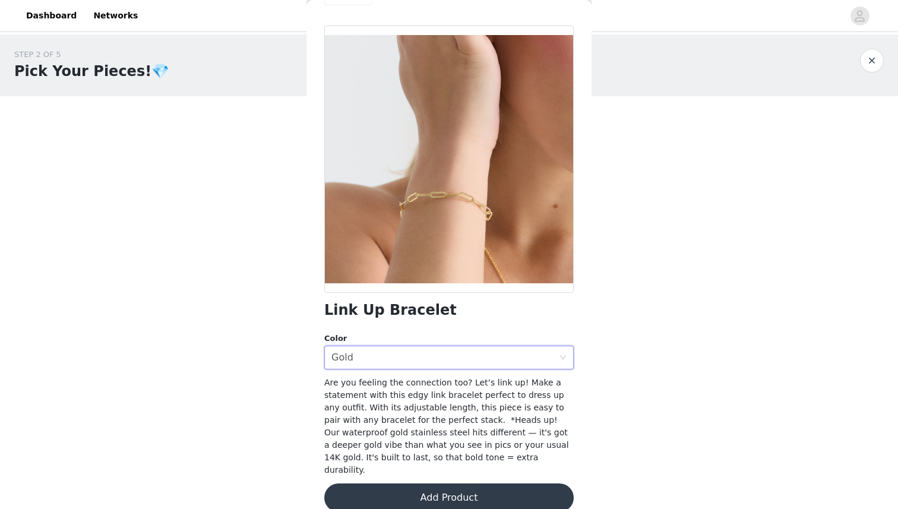
click at [405, 484] on button "Add Product" at bounding box center [449, 498] width 250 height 29
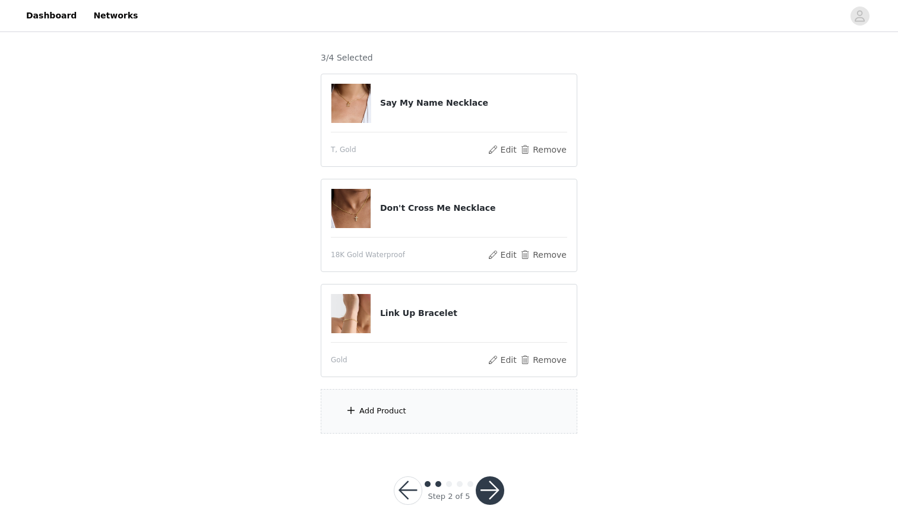
scroll to position [138, 0]
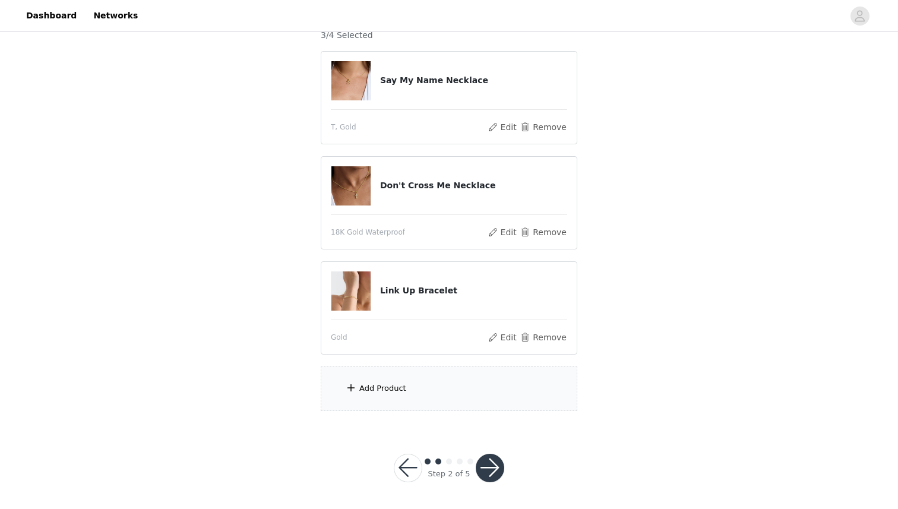
click at [399, 389] on div "Add Product" at bounding box center [382, 389] width 47 height 12
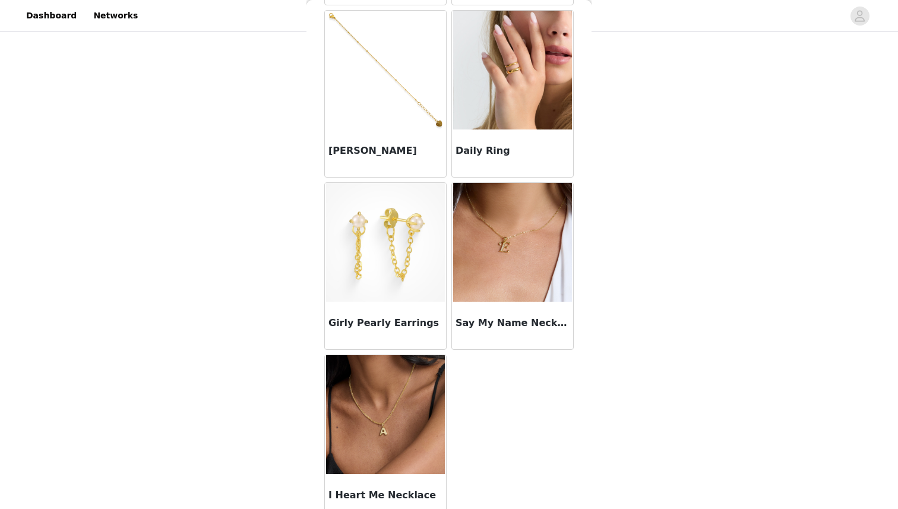
scroll to position [926, 0]
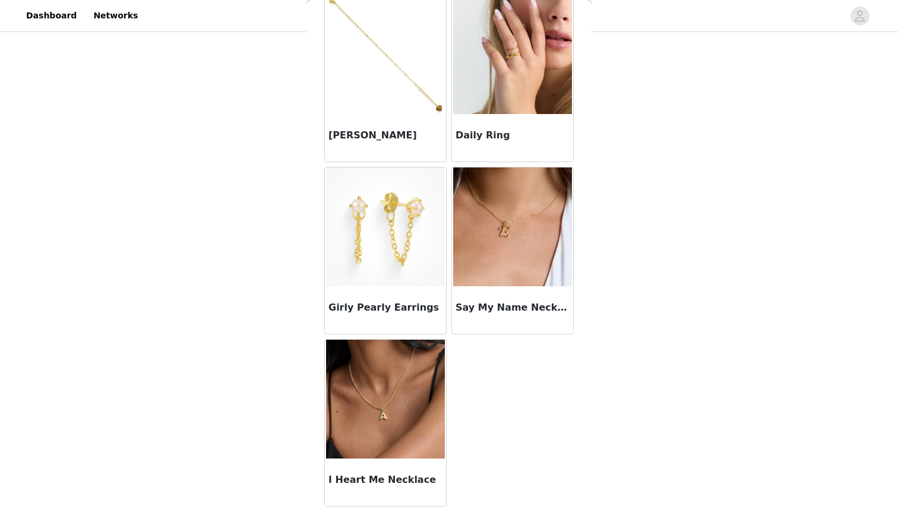
click at [399, 113] on img at bounding box center [385, 54] width 119 height 119
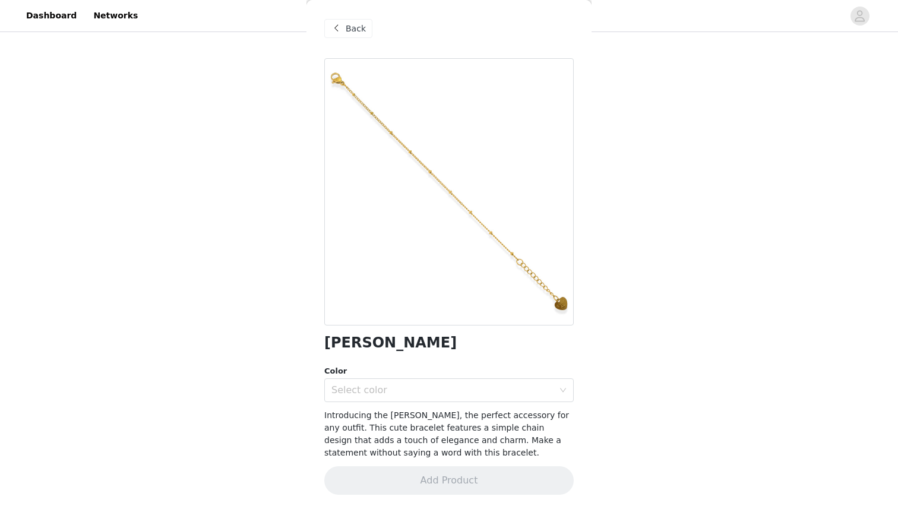
scroll to position [1, 0]
click at [380, 389] on div "Select color" at bounding box center [443, 391] width 222 height 12
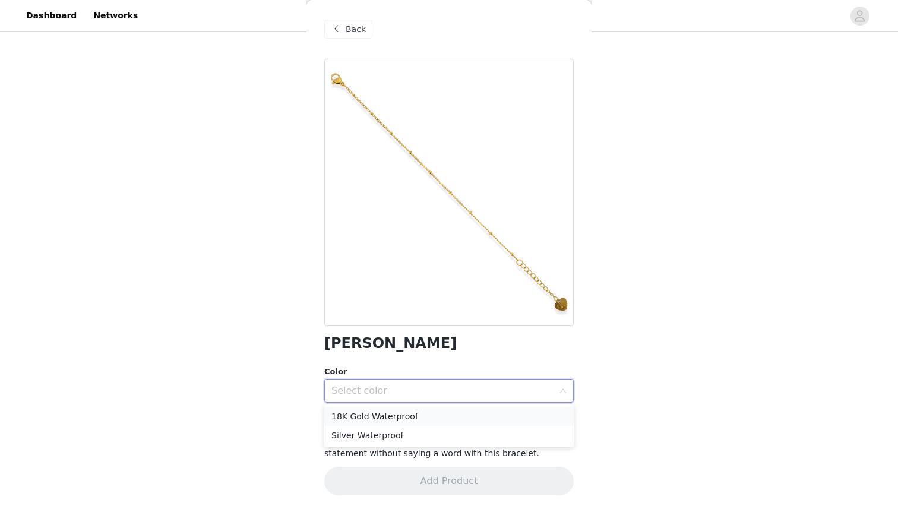
click at [378, 420] on li "18K Gold Waterproof" at bounding box center [449, 416] width 250 height 19
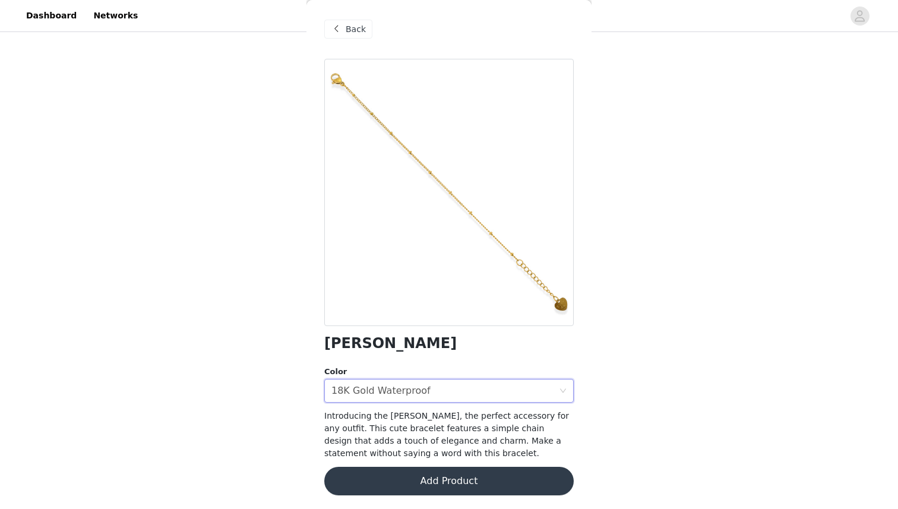
click at [392, 484] on button "Add Product" at bounding box center [449, 481] width 250 height 29
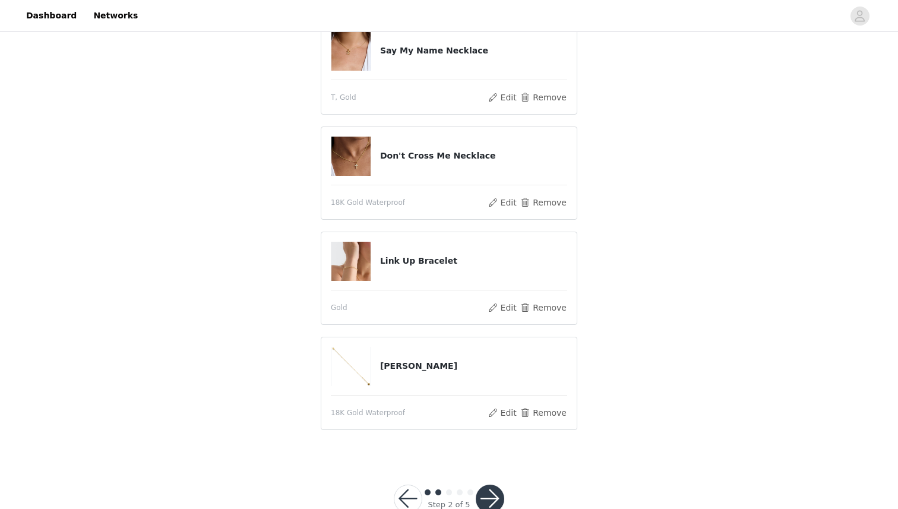
scroll to position [180, 0]
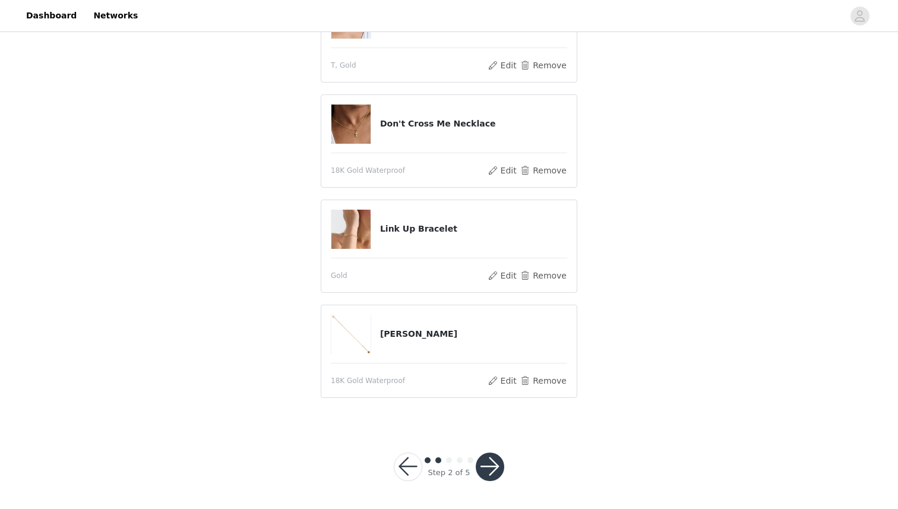
click at [496, 467] on button "button" at bounding box center [490, 467] width 29 height 29
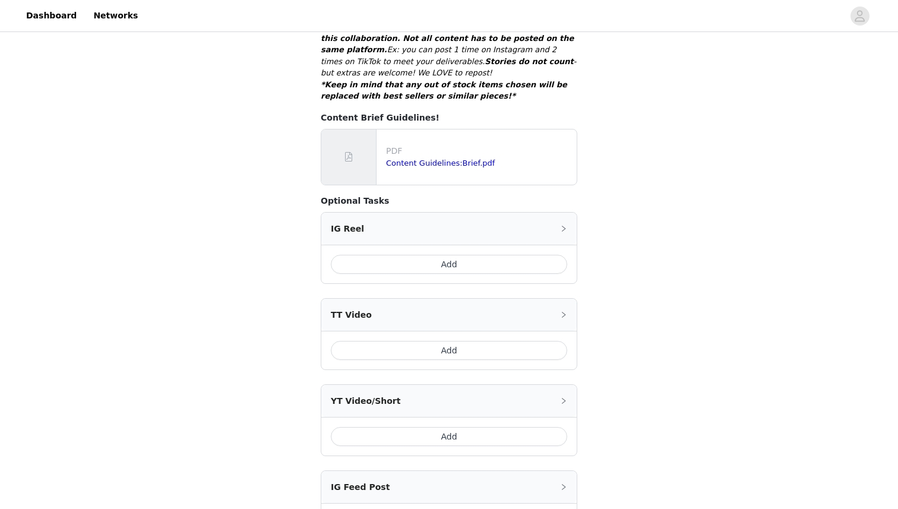
scroll to position [417, 0]
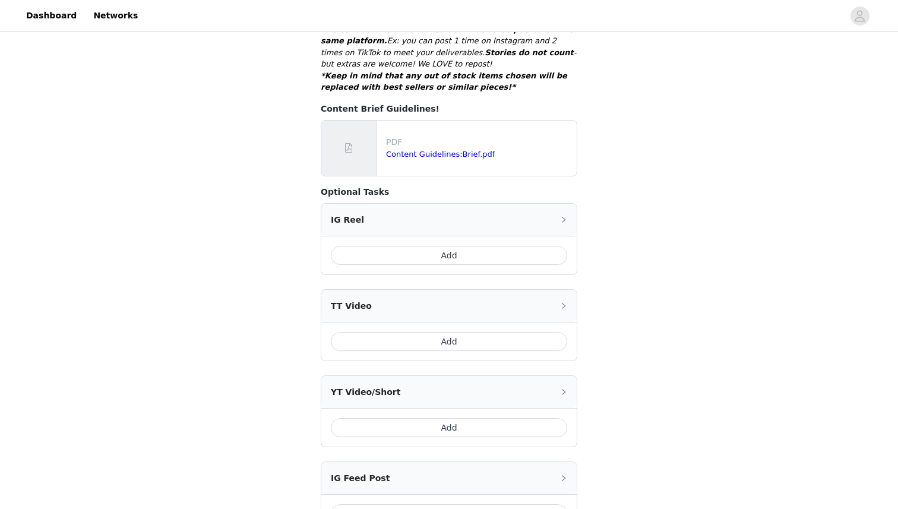
click at [531, 332] on button "Add" at bounding box center [449, 341] width 236 height 19
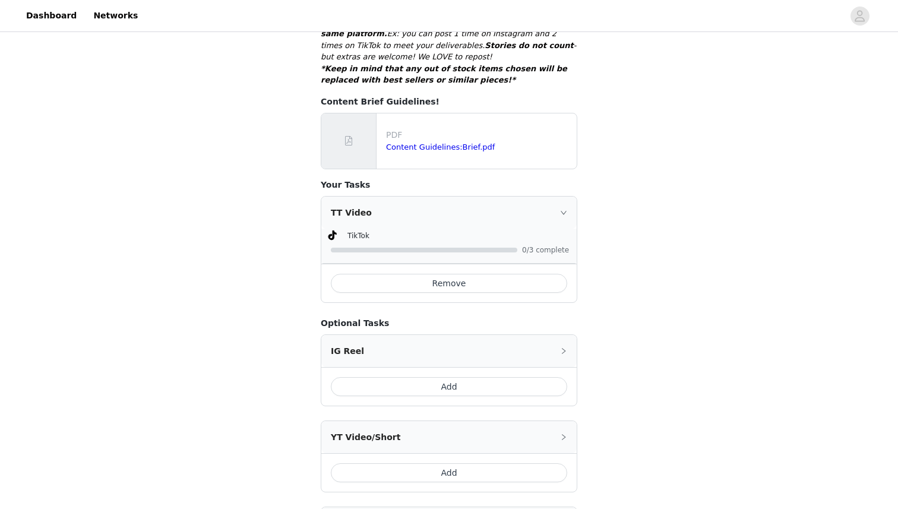
scroll to position [424, 0]
click at [571, 200] on div "TT Video" at bounding box center [449, 212] width 256 height 32
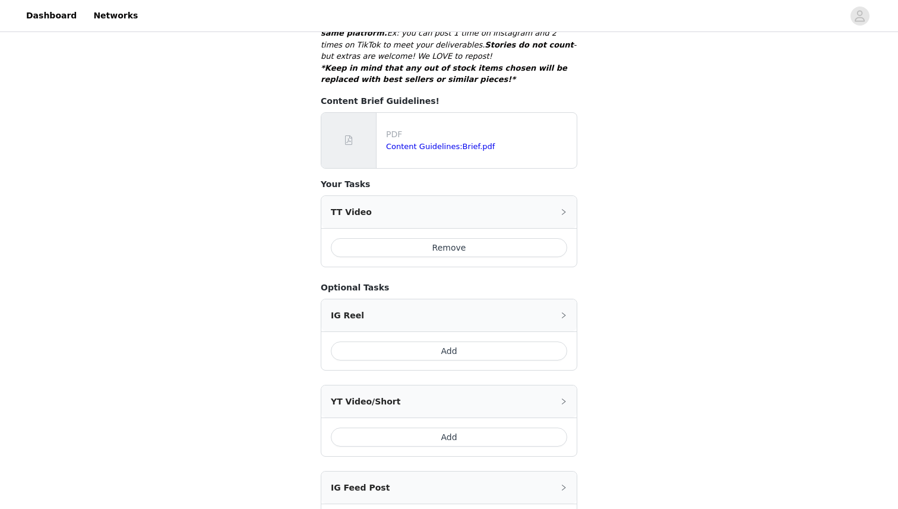
click at [561, 209] on icon "icon: right" at bounding box center [563, 212] width 7 height 7
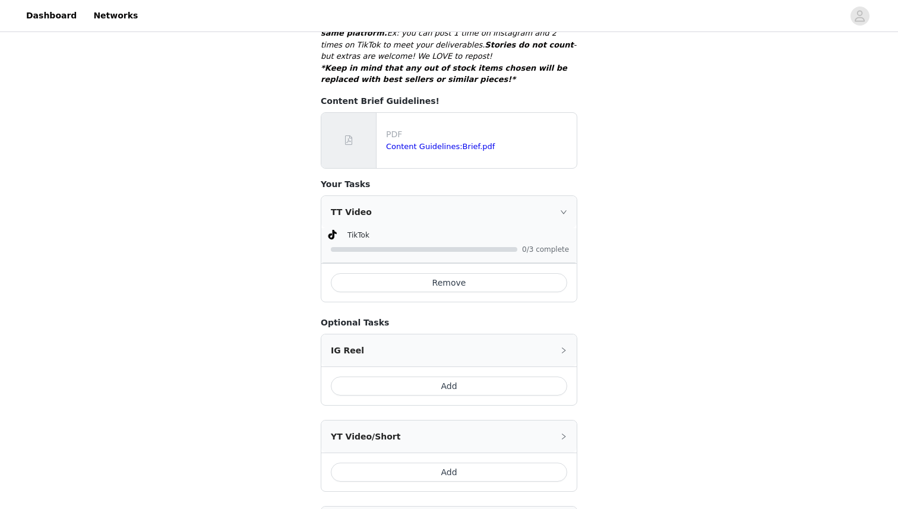
click at [543, 246] on span "0/3 complete" at bounding box center [546, 249] width 48 height 7
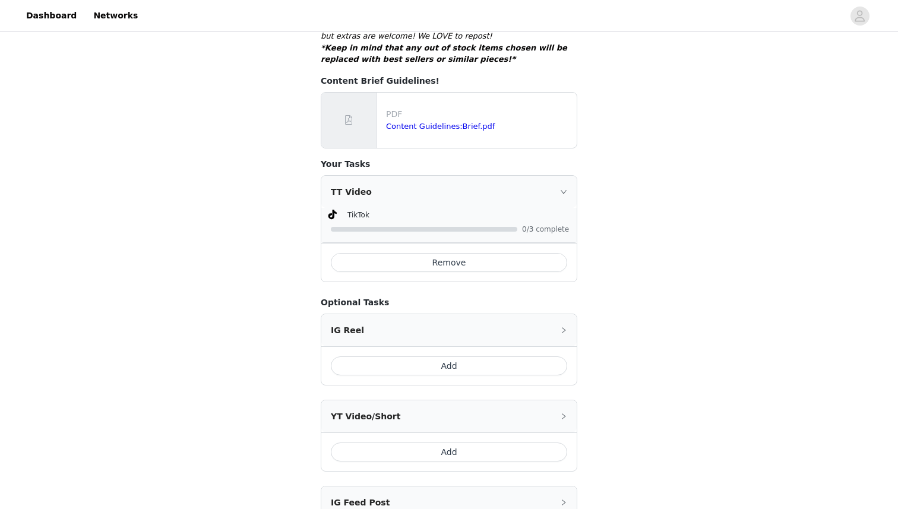
scroll to position [444, 0]
click at [490, 254] on button "Remove" at bounding box center [449, 263] width 236 height 19
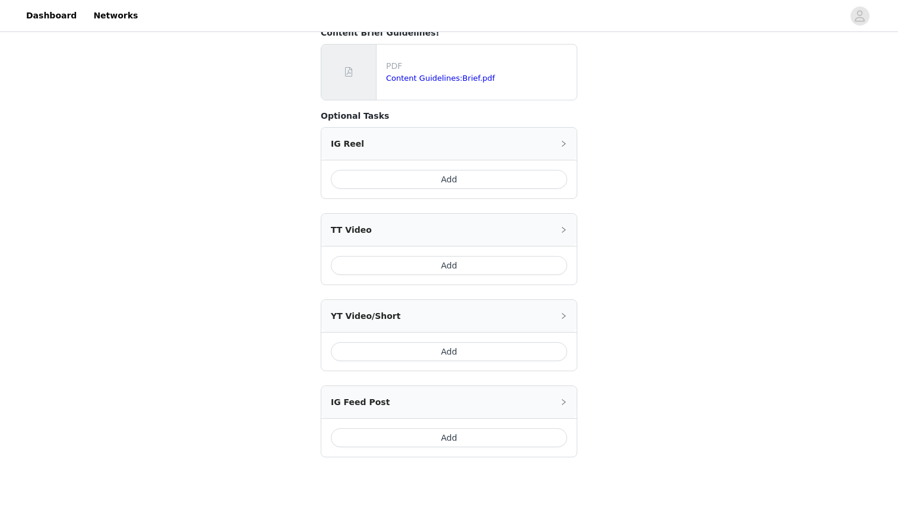
scroll to position [542, 0]
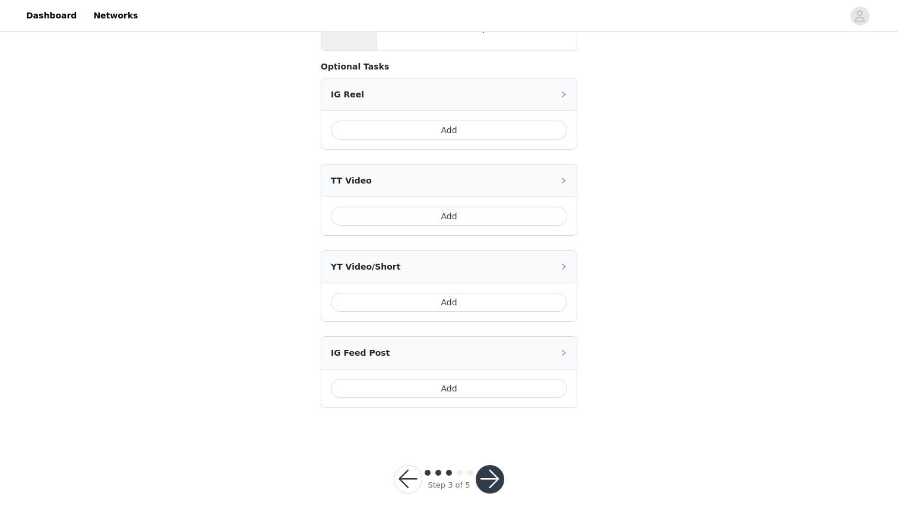
click at [499, 209] on button "Add" at bounding box center [449, 216] width 236 height 19
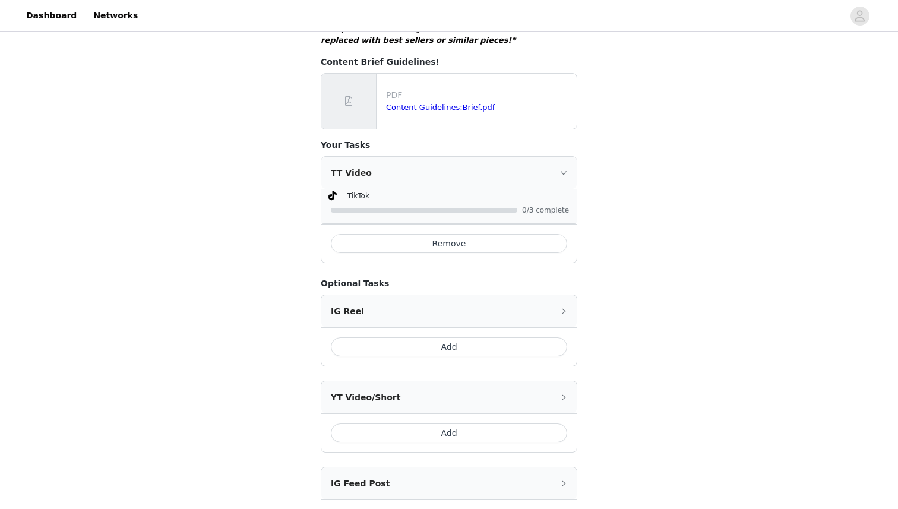
scroll to position [594, 0]
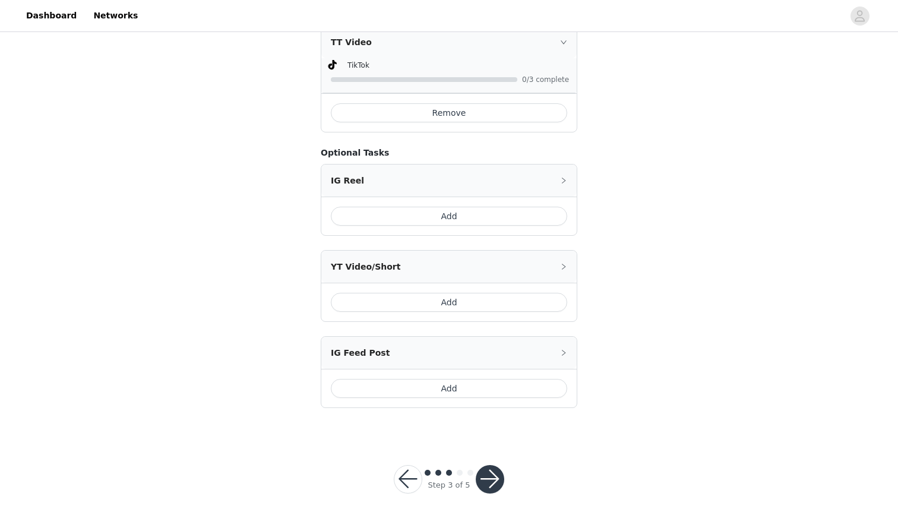
click at [495, 475] on button "button" at bounding box center [490, 479] width 29 height 29
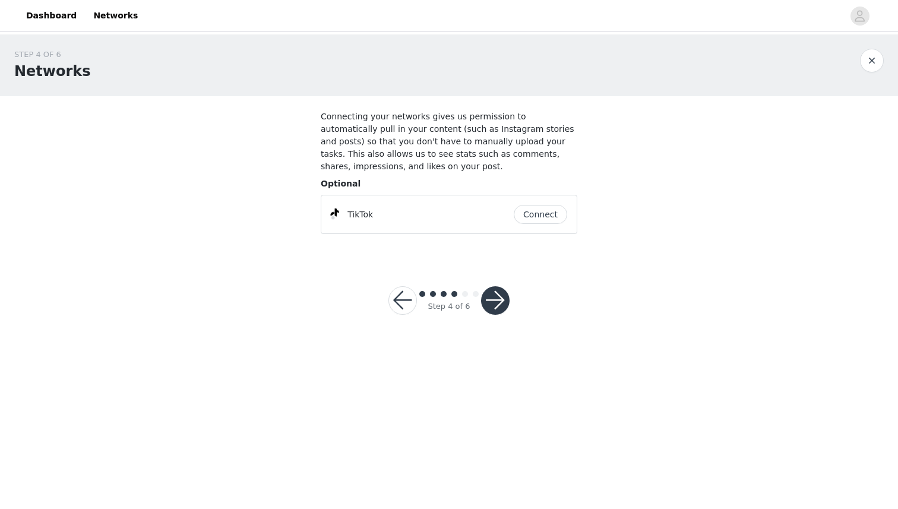
click at [546, 218] on button "Connect" at bounding box center [540, 214] width 53 height 19
click at [409, 305] on button "button" at bounding box center [403, 300] width 29 height 29
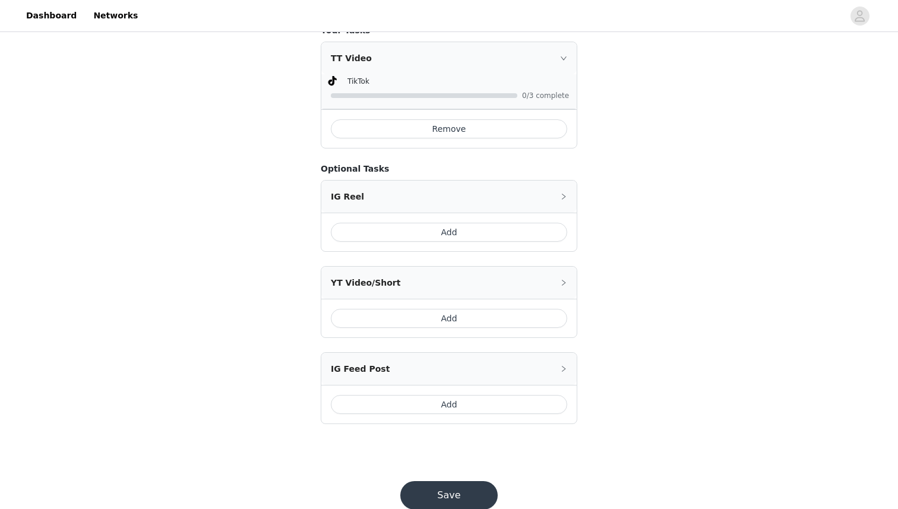
scroll to position [594, 0]
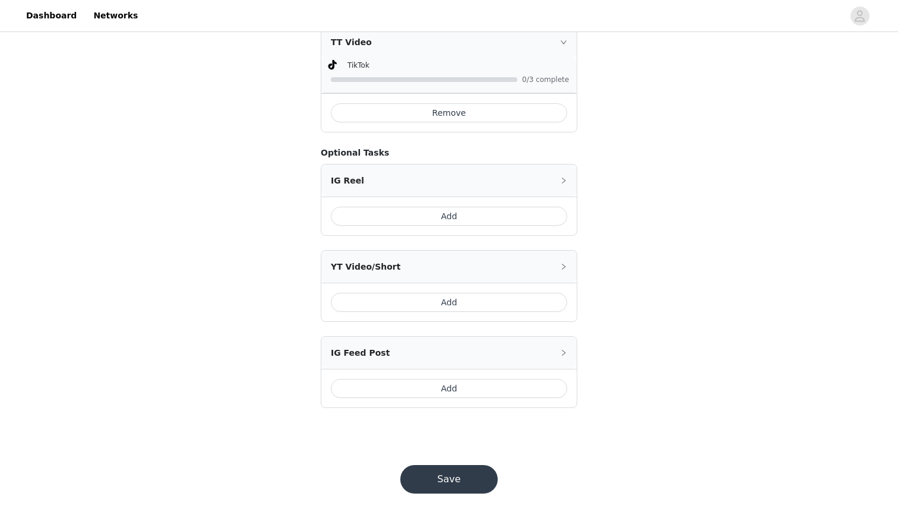
click at [461, 465] on button "Save" at bounding box center [448, 479] width 97 height 29
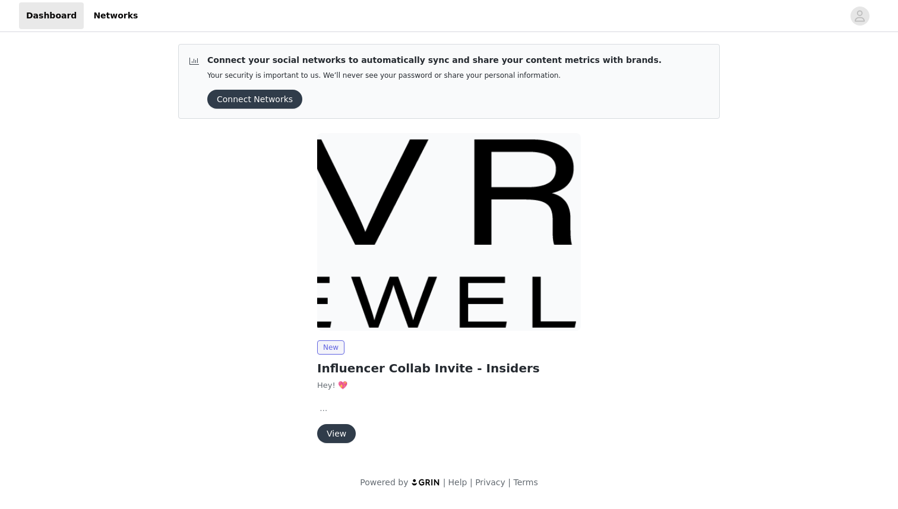
click at [335, 434] on button "View" at bounding box center [336, 433] width 39 height 19
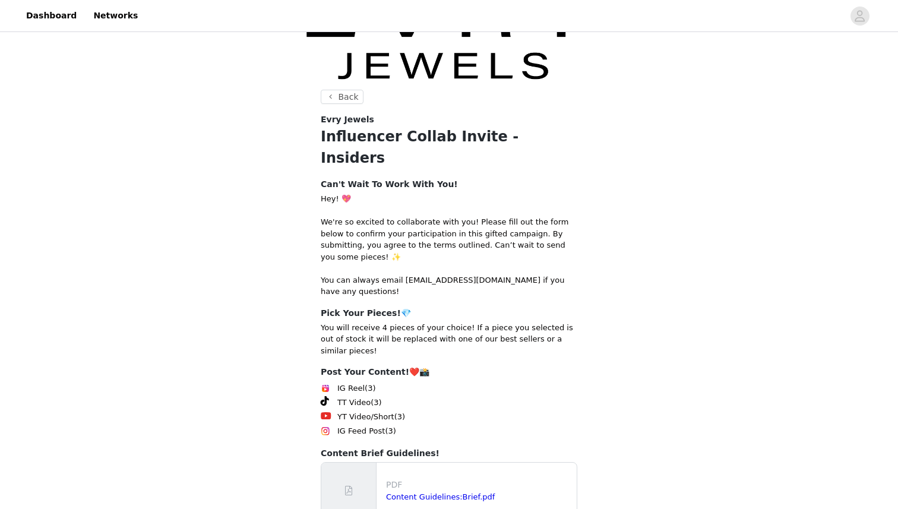
scroll to position [122, 0]
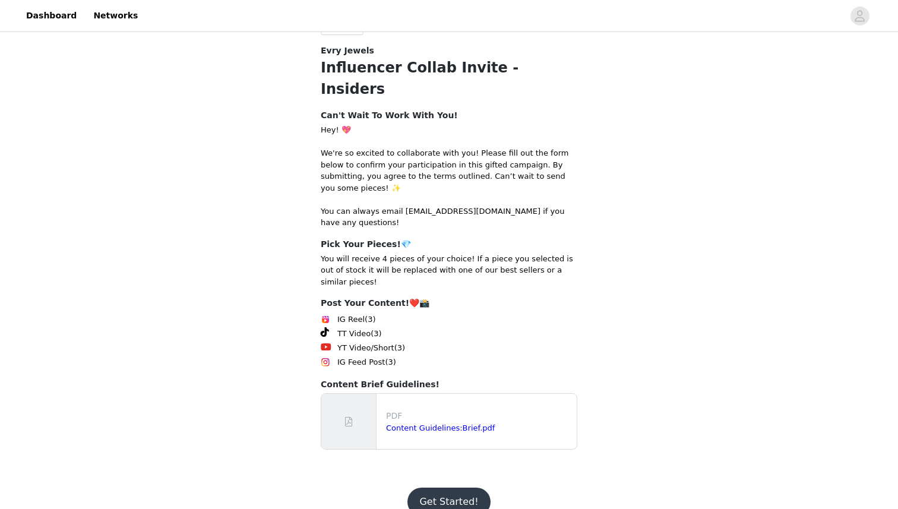
click at [444, 488] on button "Get Started!" at bounding box center [449, 502] width 83 height 29
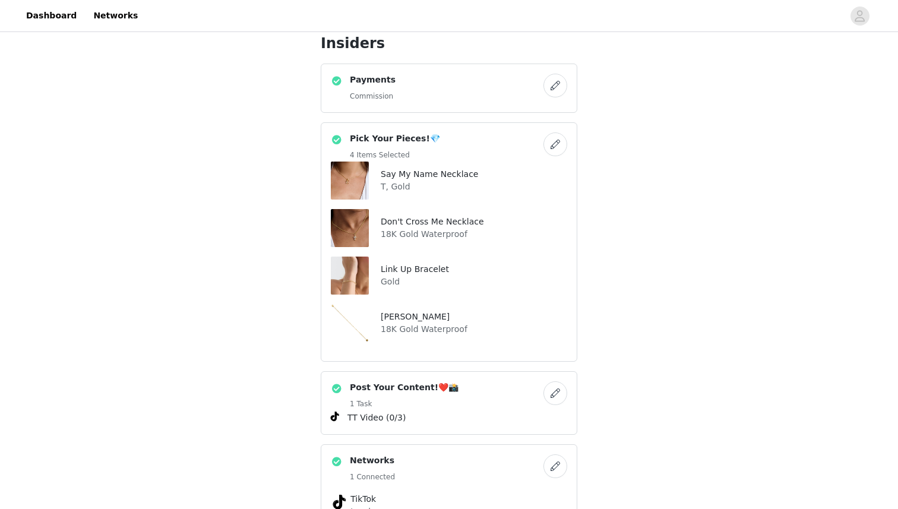
scroll to position [341, 0]
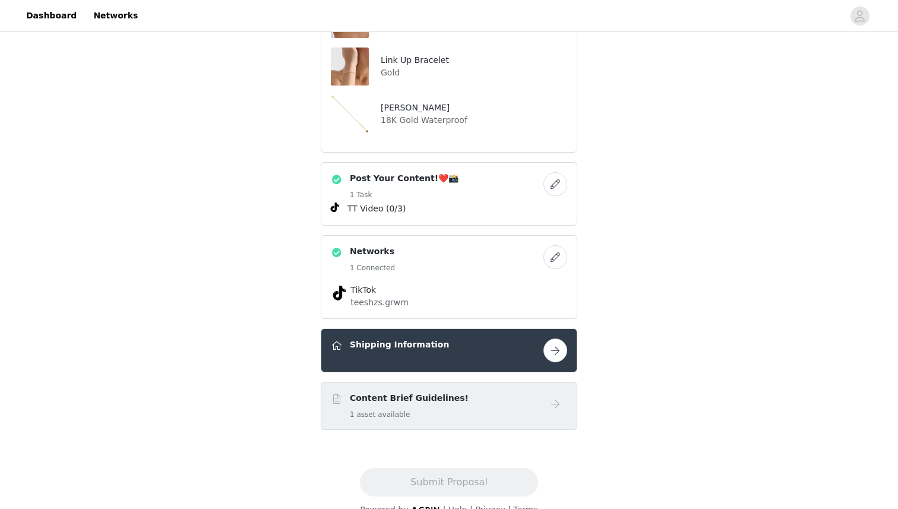
click at [381, 297] on p "teeshzs.grwm" at bounding box center [449, 303] width 197 height 12
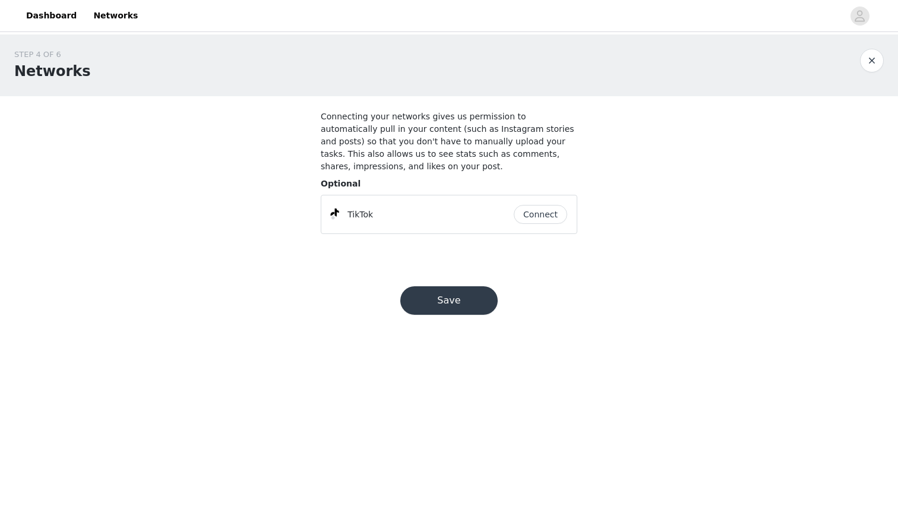
click at [545, 212] on button "Connect" at bounding box center [540, 214] width 53 height 19
click at [304, 141] on div "STEP 4 OF 6 Networks Connecting your networks gives us permission to automatica…" at bounding box center [449, 145] width 898 height 223
click at [876, 54] on button "button" at bounding box center [872, 61] width 24 height 24
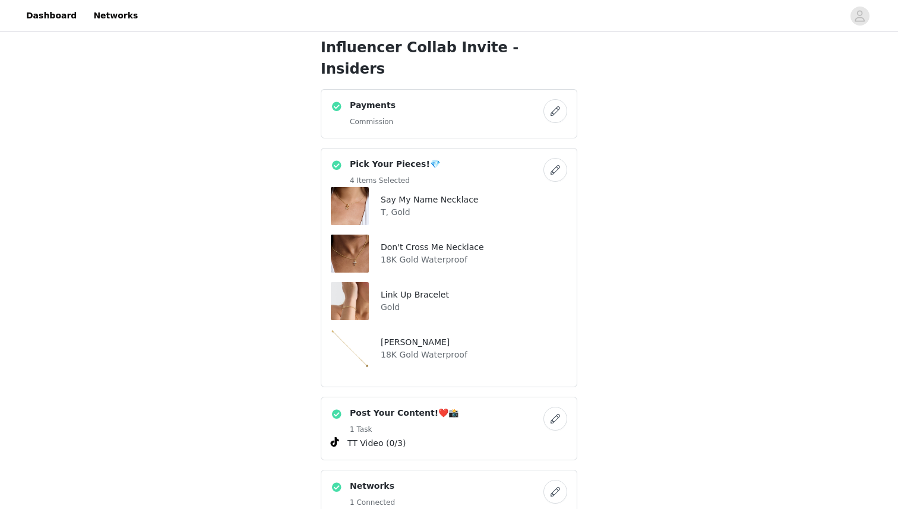
scroll to position [81, 0]
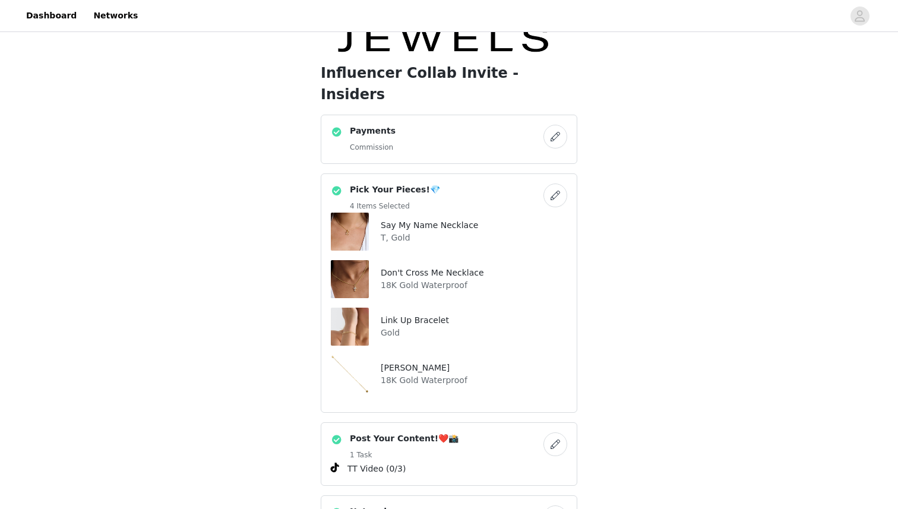
click at [461, 125] on div "Payments Commission" at bounding box center [437, 139] width 213 height 29
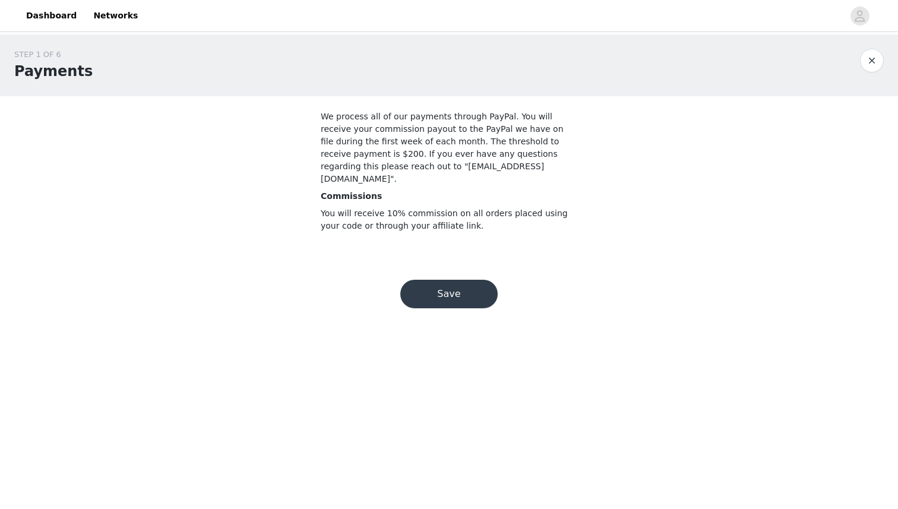
click at [881, 64] on button "button" at bounding box center [872, 61] width 24 height 24
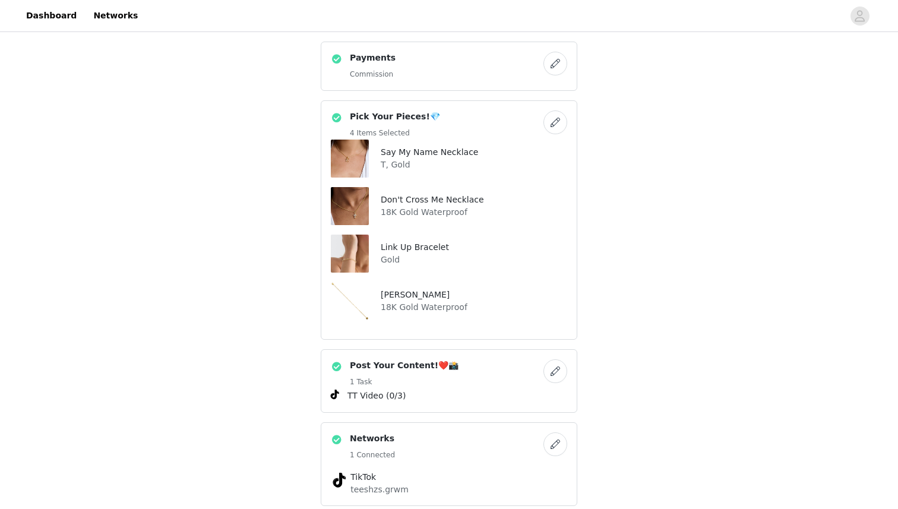
scroll to position [341, 0]
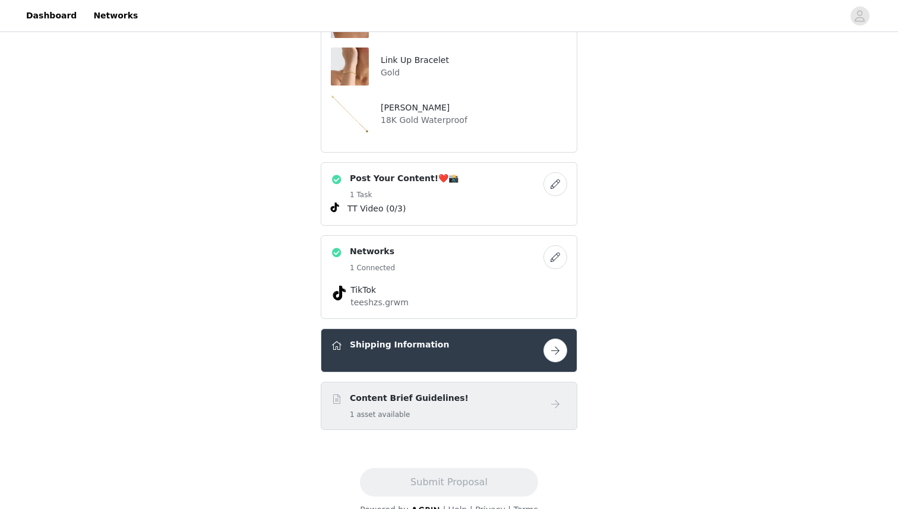
click at [558, 339] on button "button" at bounding box center [556, 351] width 24 height 24
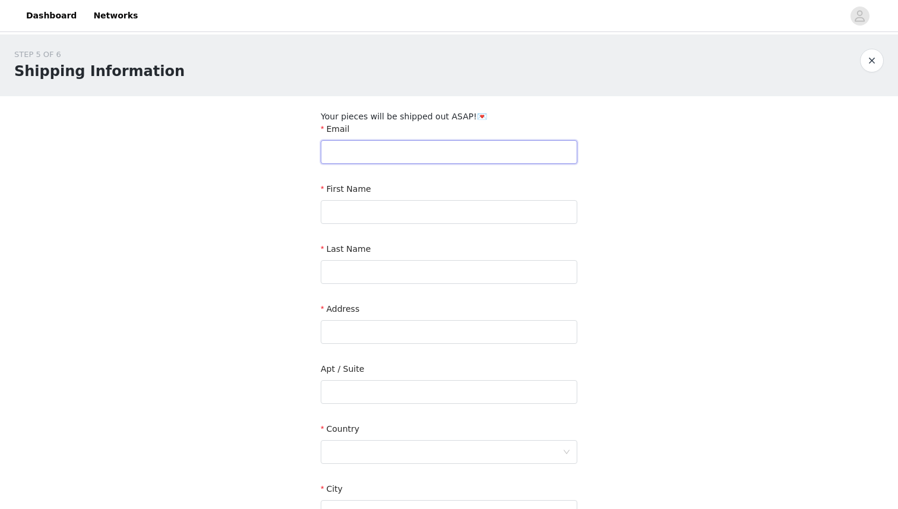
click at [503, 141] on input "text" at bounding box center [449, 152] width 257 height 24
click at [519, 127] on div "Email" at bounding box center [449, 131] width 257 height 17
click at [497, 156] on input "text" at bounding box center [449, 152] width 257 height 24
click at [532, 104] on section "Your pieces will be shipped out ASAP!💌 Email First Name Last Name Address Apt /…" at bounding box center [449, 386] width 285 height 581
click at [864, 53] on button "button" at bounding box center [872, 61] width 24 height 24
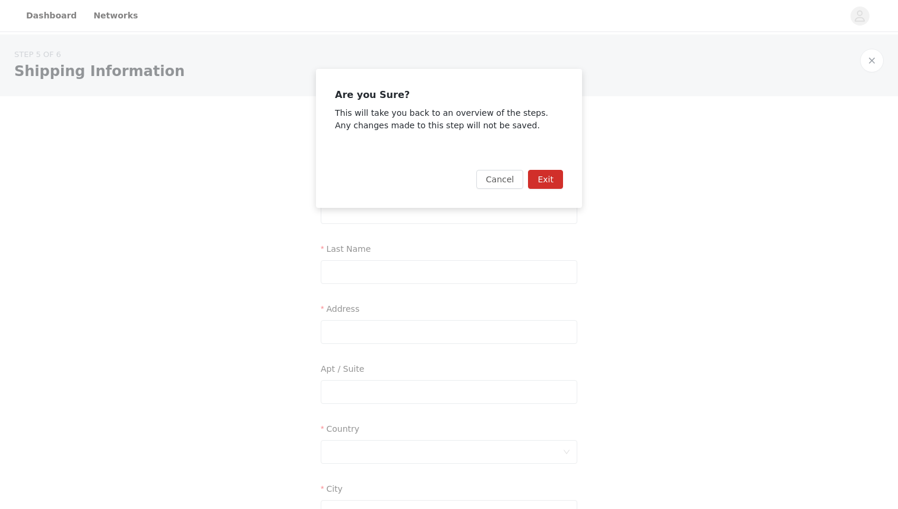
click at [551, 180] on button "Exit" at bounding box center [545, 179] width 35 height 19
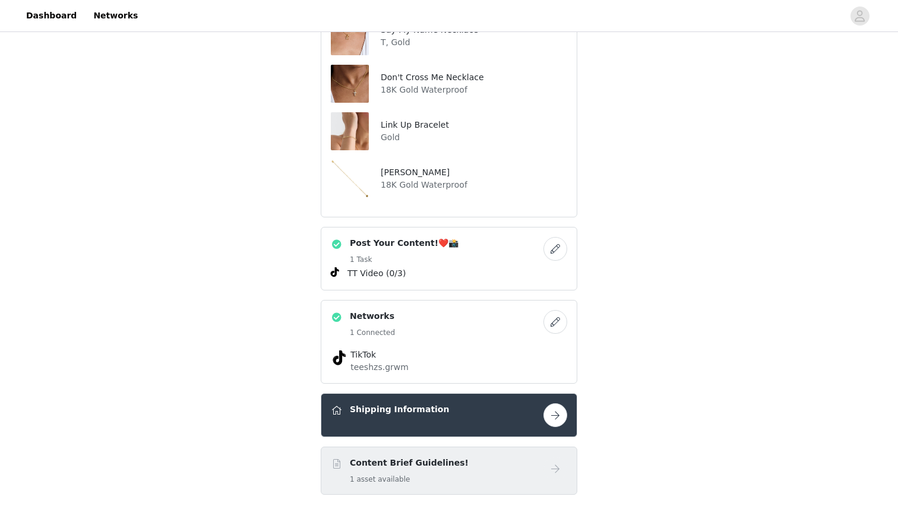
scroll to position [281, 0]
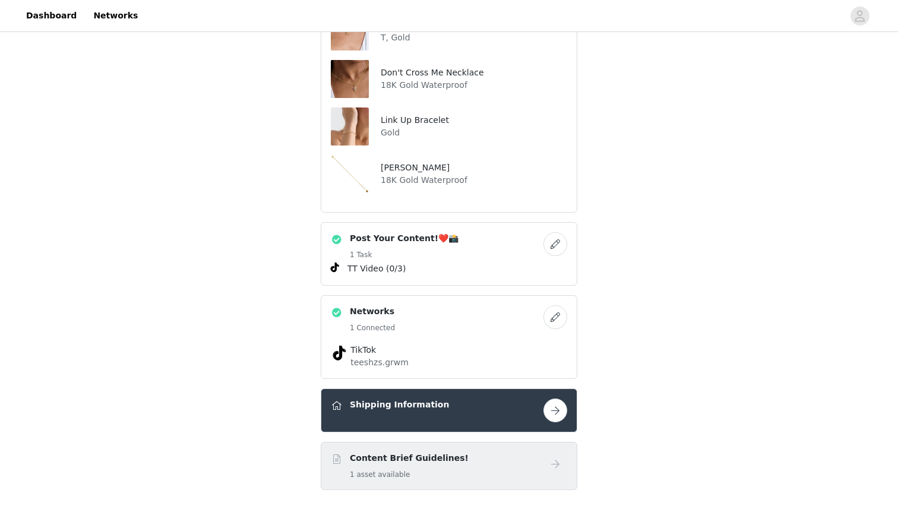
click at [555, 305] on button "button" at bounding box center [556, 317] width 24 height 24
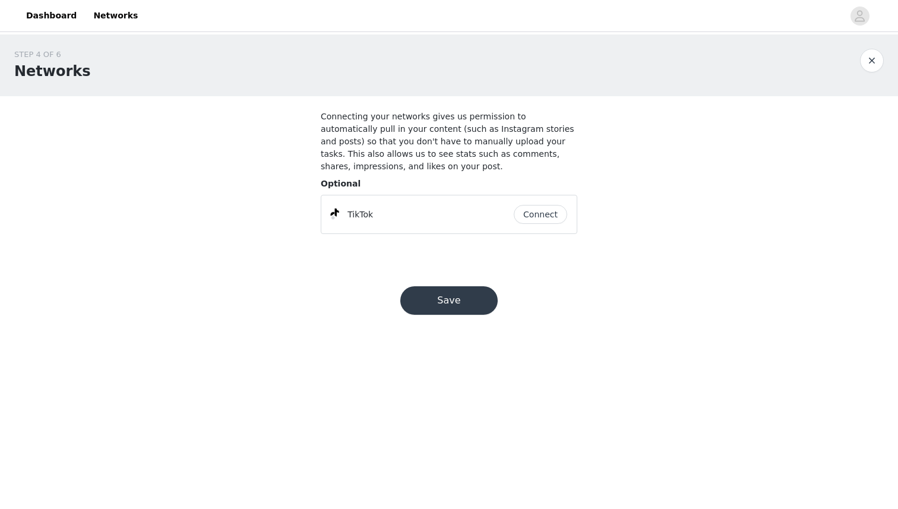
click at [517, 231] on div "TikTok Connect" at bounding box center [449, 214] width 257 height 39
click at [530, 218] on button "Connect" at bounding box center [540, 214] width 53 height 19
click at [443, 324] on div "Save" at bounding box center [449, 300] width 126 height 57
click at [443, 307] on button "Save" at bounding box center [448, 300] width 97 height 29
click at [873, 66] on button "button" at bounding box center [872, 61] width 24 height 24
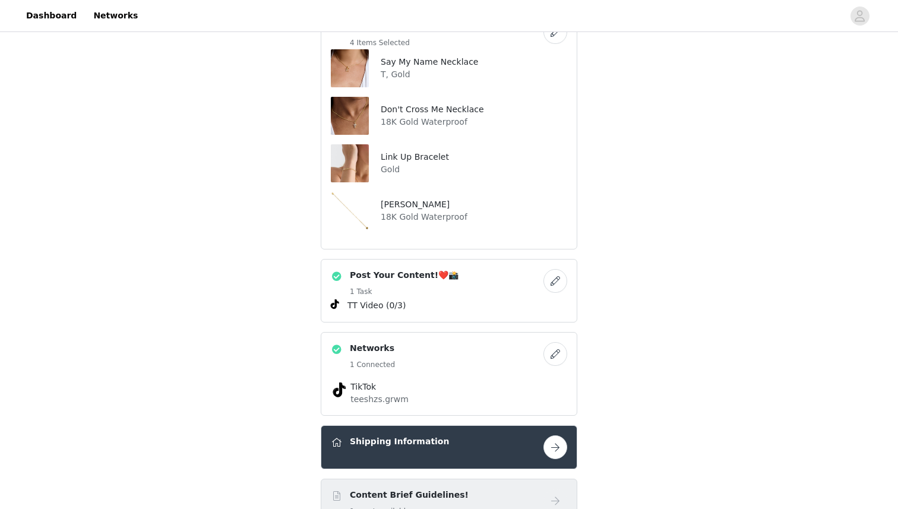
scroll to position [253, 0]
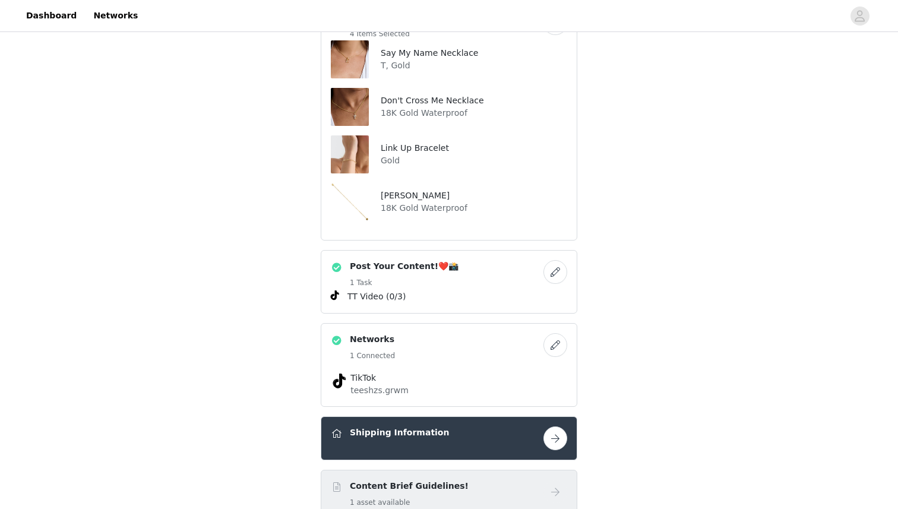
click at [564, 427] on button "button" at bounding box center [556, 439] width 24 height 24
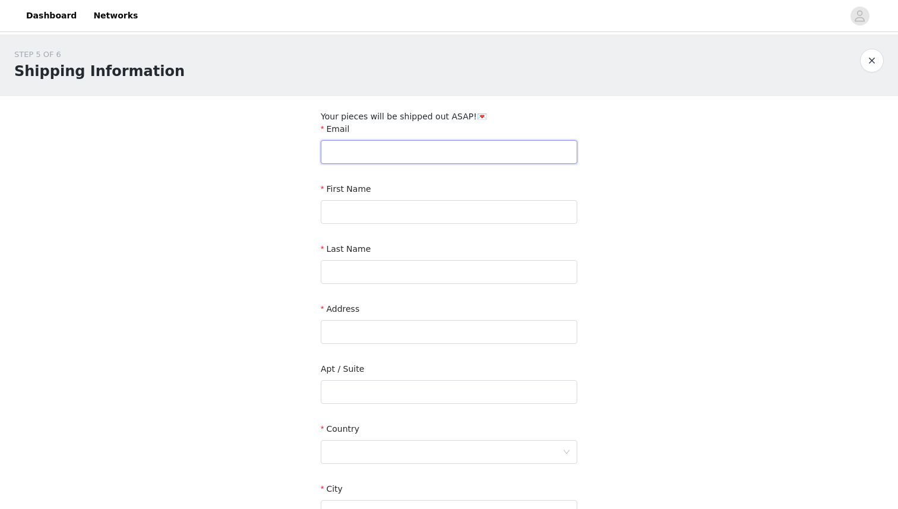
click at [441, 149] on input "text" at bounding box center [449, 152] width 257 height 24
click at [368, 157] on input "text" at bounding box center [449, 152] width 257 height 24
type input "T"
type input "[EMAIL_ADDRESS][DOMAIN_NAME]"
click at [395, 212] on input "text" at bounding box center [449, 212] width 257 height 24
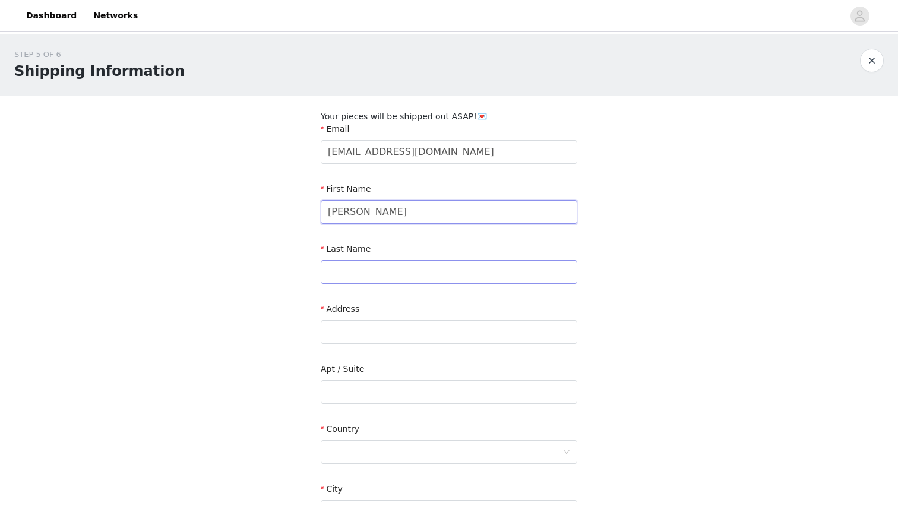
type input "[PERSON_NAME]"
click at [359, 266] on input "text" at bounding box center [449, 272] width 257 height 24
type input "Ikogho"
click at [349, 333] on input "text" at bounding box center [449, 332] width 257 height 24
type input "[STREET_ADDRESS]"
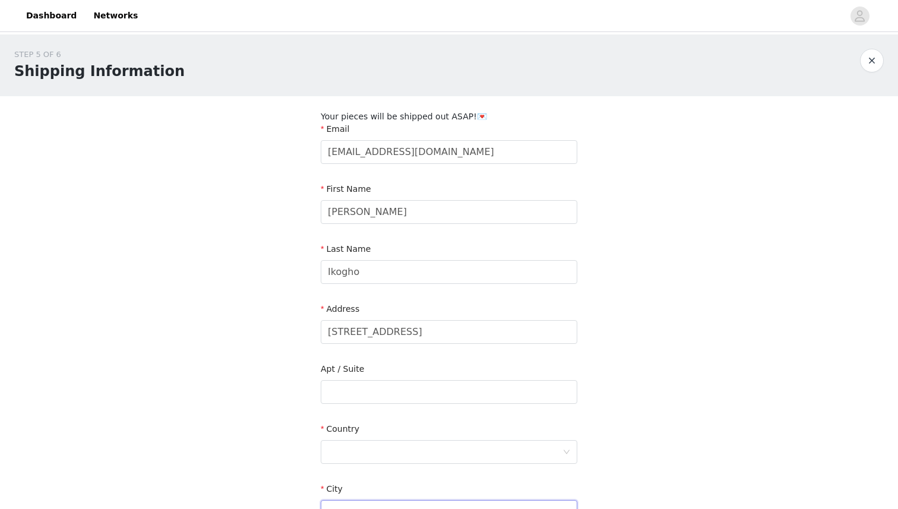
type input "[PERSON_NAME]"
type input "90746"
type input "4244664778"
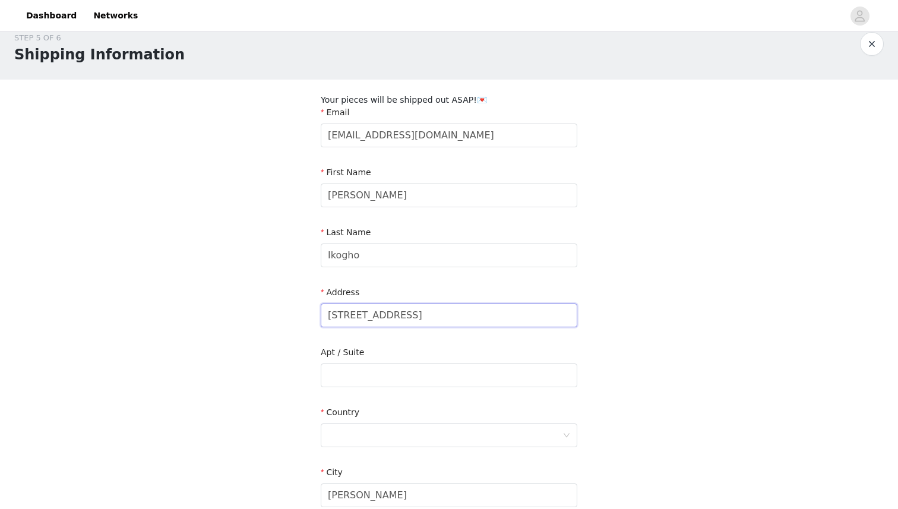
scroll to position [45, 0]
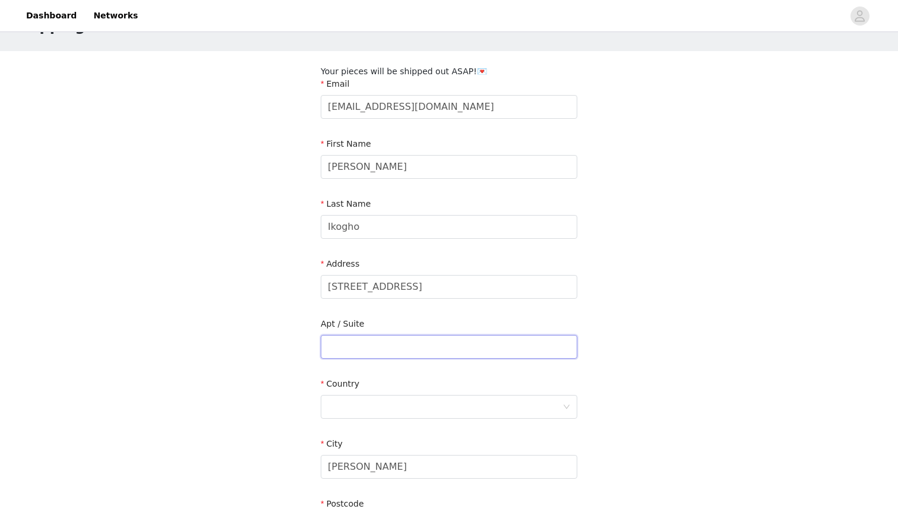
click at [407, 352] on input "text" at bounding box center [449, 347] width 257 height 24
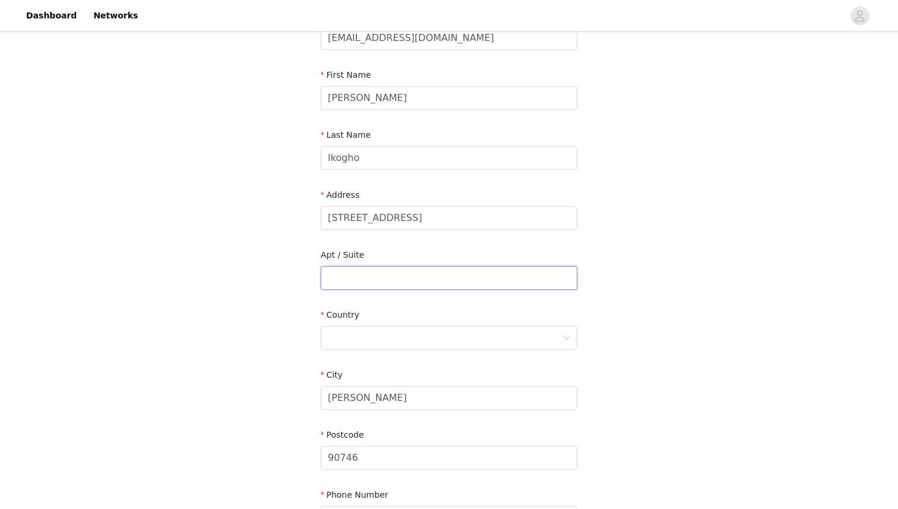
scroll to position [135, 0]
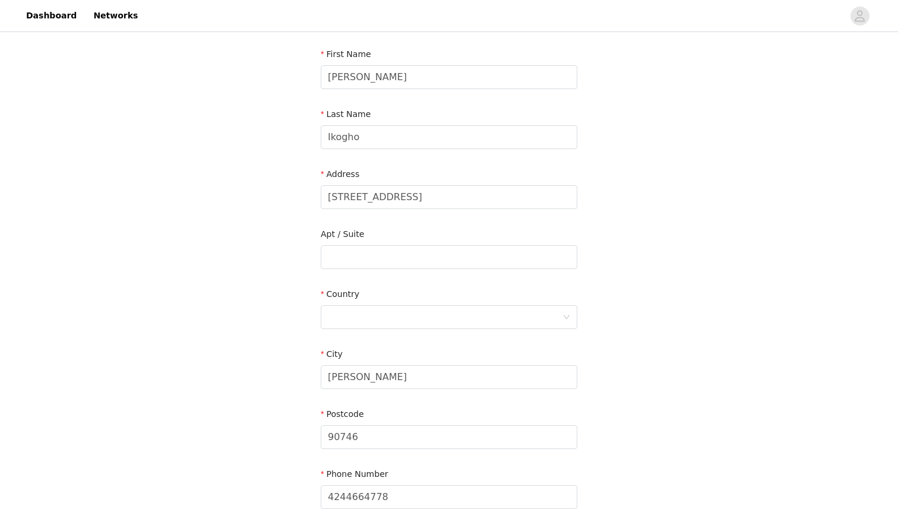
click at [371, 303] on div "Country" at bounding box center [449, 296] width 257 height 17
click at [371, 311] on div at bounding box center [445, 317] width 235 height 23
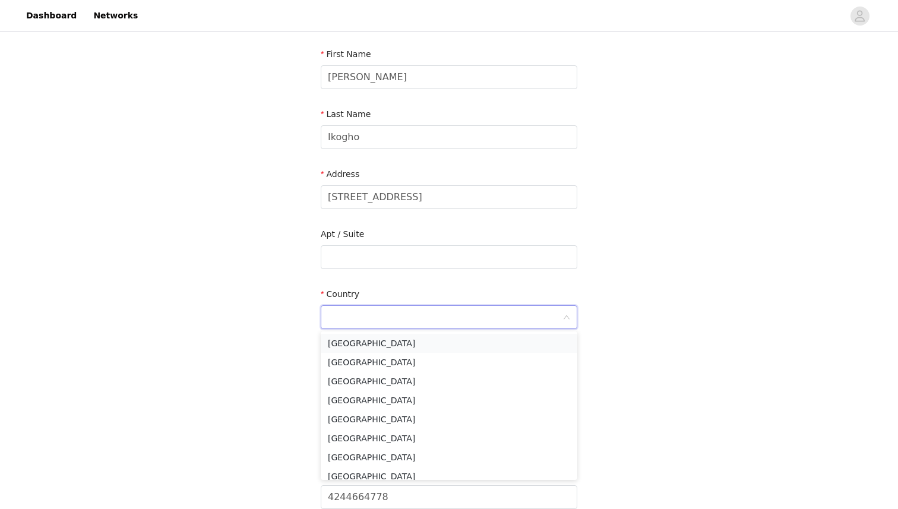
click at [364, 345] on li "[GEOGRAPHIC_DATA]" at bounding box center [449, 343] width 257 height 19
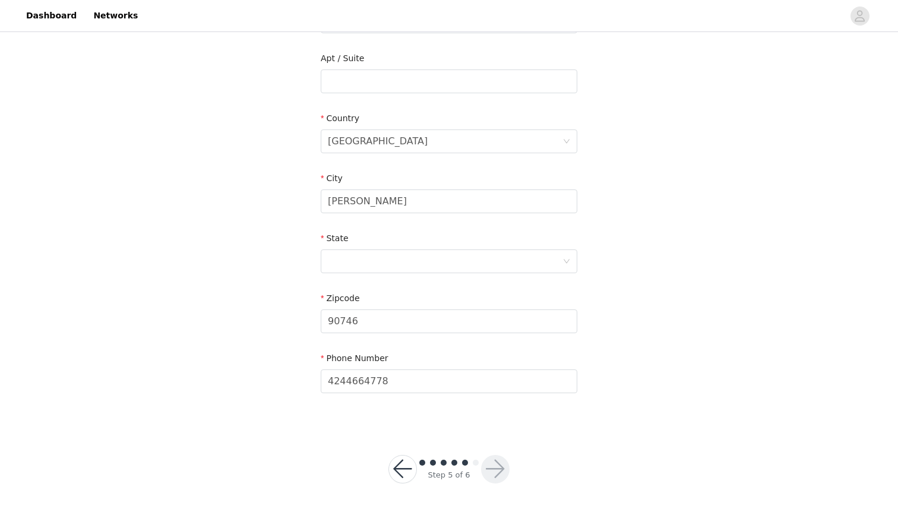
scroll to position [313, 0]
click at [422, 254] on div at bounding box center [445, 259] width 235 height 23
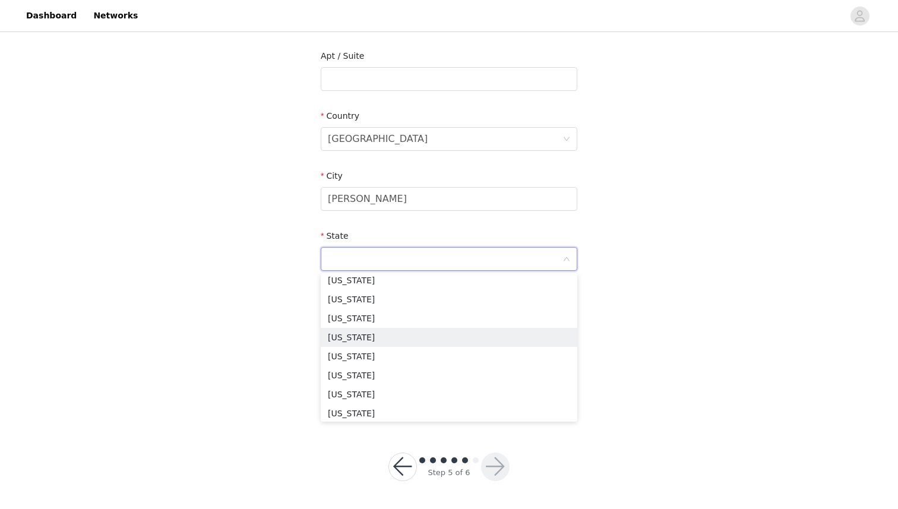
scroll to position [146, 0]
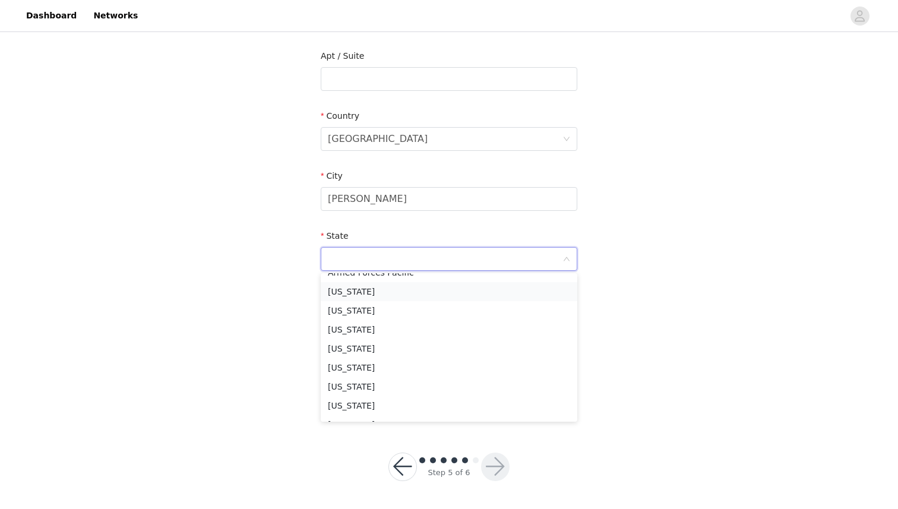
click at [405, 291] on li "[US_STATE]" at bounding box center [449, 291] width 257 height 19
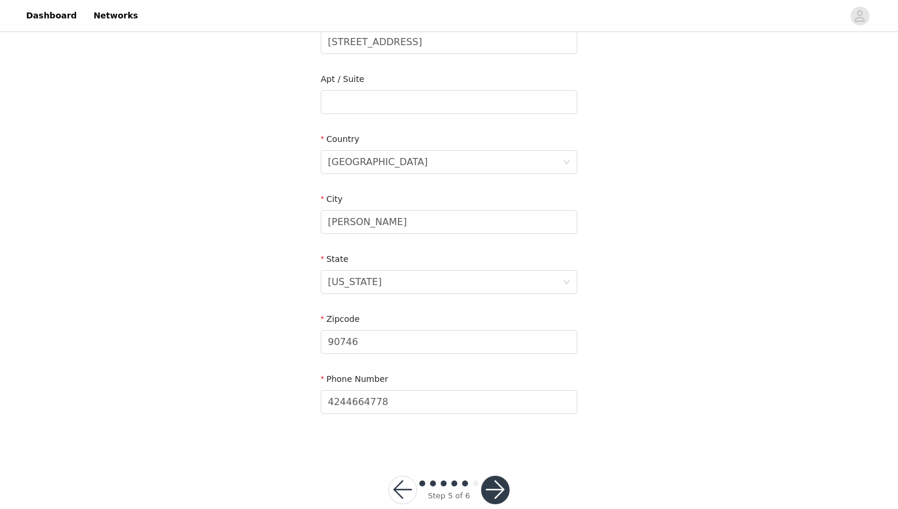
scroll to position [313, 0]
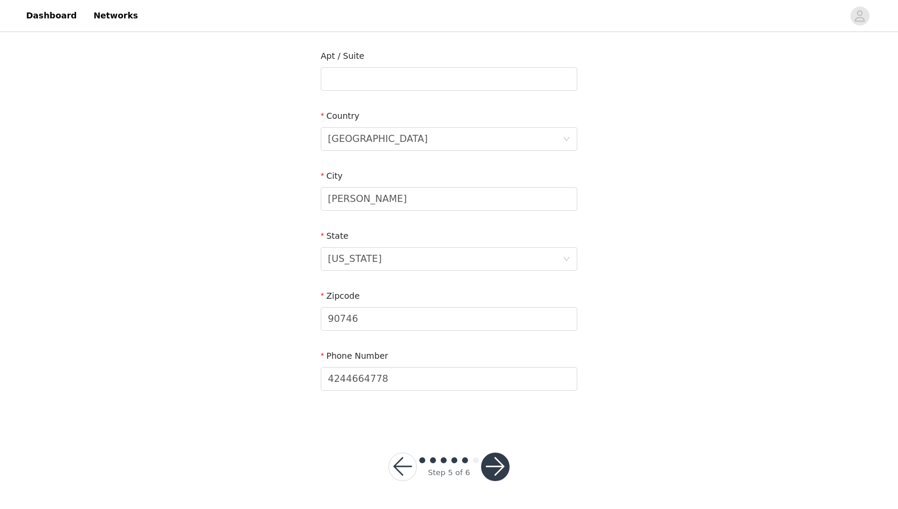
click at [497, 462] on button "button" at bounding box center [495, 467] width 29 height 29
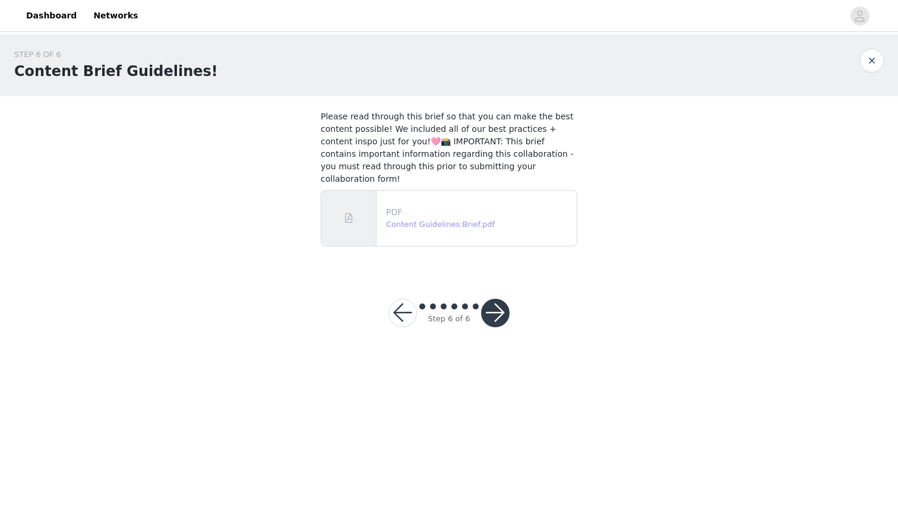
click at [470, 220] on link "Content Guidelines:Brief.pdf" at bounding box center [440, 224] width 109 height 9
click at [497, 299] on button "button" at bounding box center [495, 313] width 29 height 29
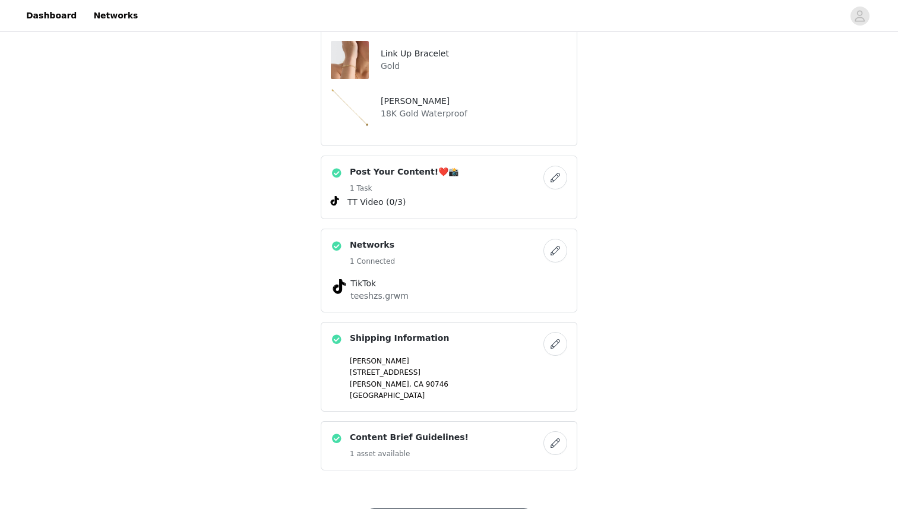
scroll to position [388, 0]
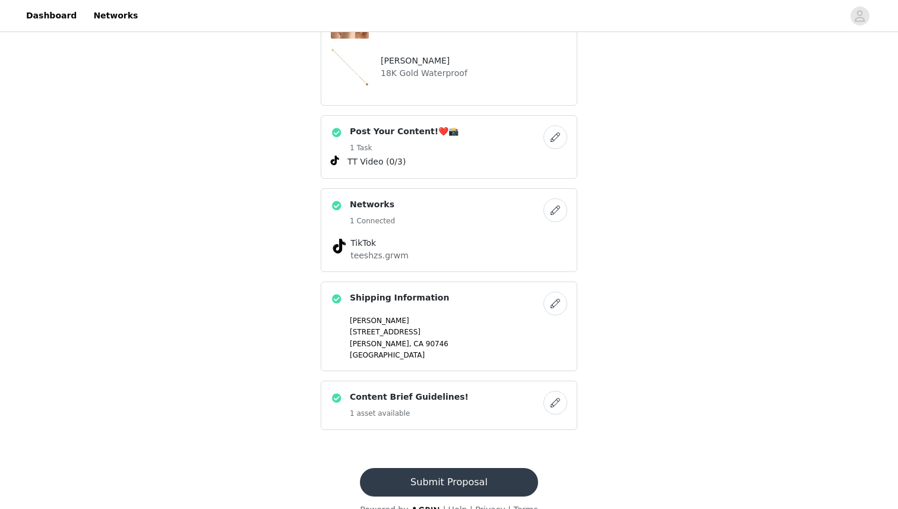
click at [433, 468] on button "Submit Proposal" at bounding box center [449, 482] width 178 height 29
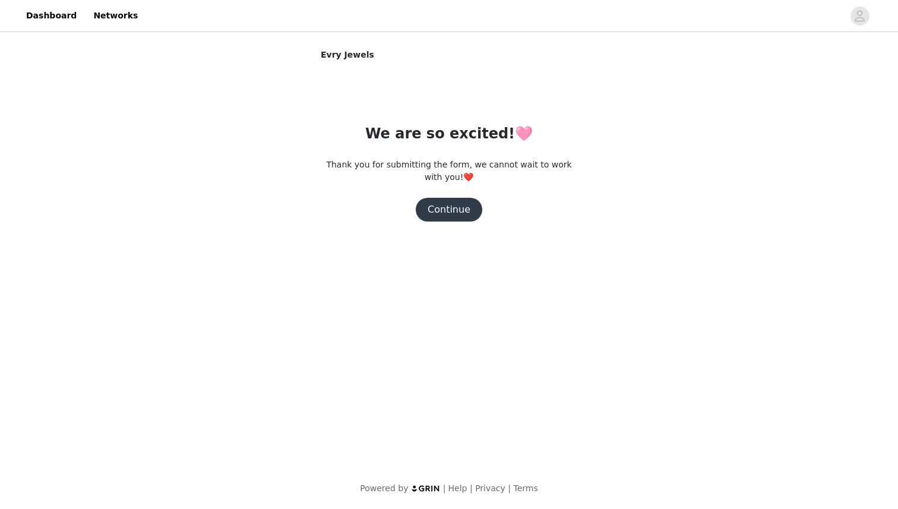
scroll to position [0, 0]
click at [459, 215] on button "Continue" at bounding box center [449, 210] width 67 height 24
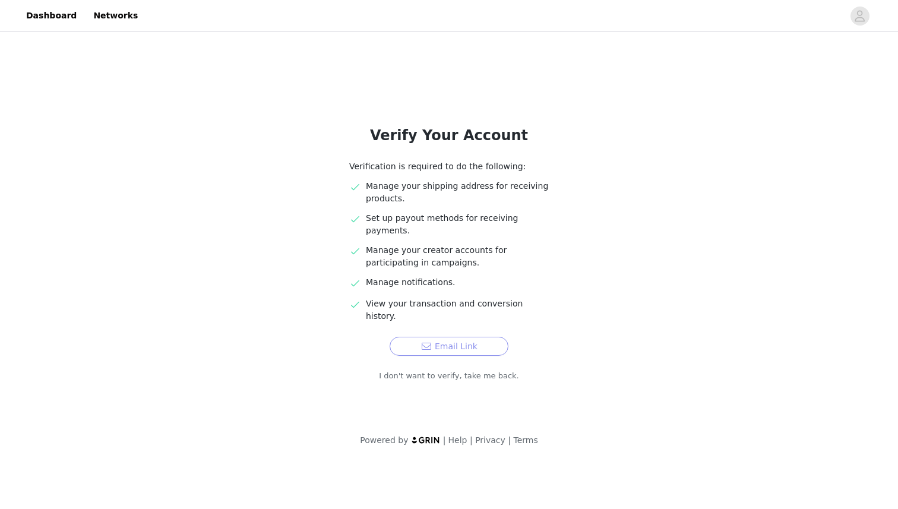
click at [485, 337] on button "Email Link" at bounding box center [449, 346] width 119 height 19
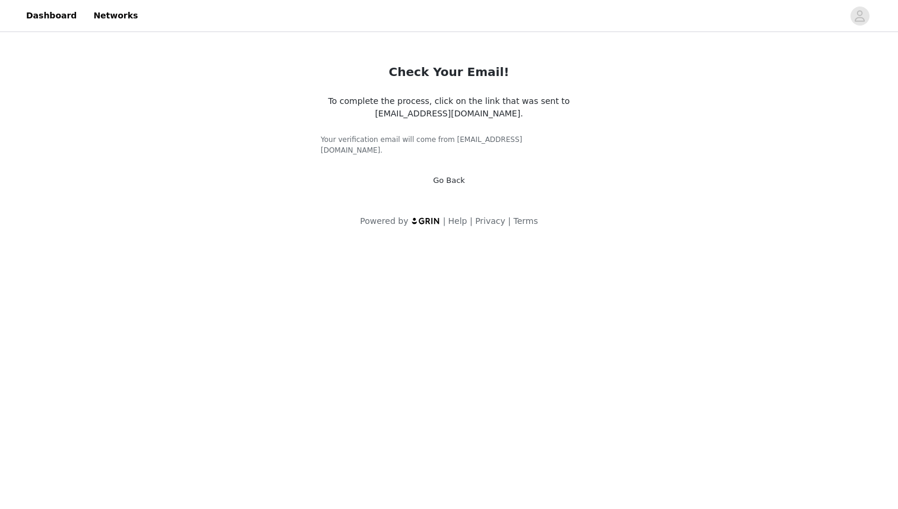
click at [445, 176] on link "Go Back" at bounding box center [449, 180] width 32 height 9
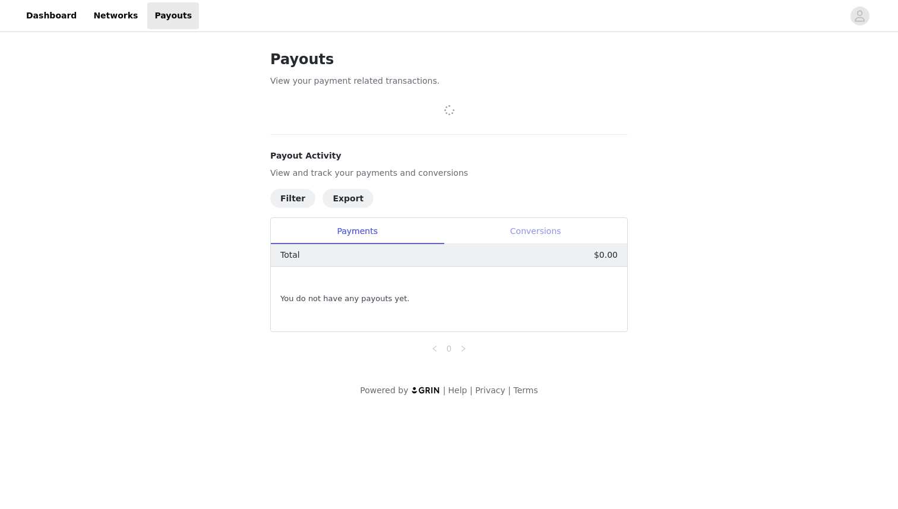
click at [511, 233] on div "Conversions" at bounding box center [536, 231] width 184 height 27
click at [401, 218] on div "Payments" at bounding box center [357, 231] width 173 height 27
click at [463, 226] on div "Conversions" at bounding box center [536, 231] width 184 height 27
click at [415, 225] on div "Payments" at bounding box center [357, 231] width 173 height 27
click at [427, 113] on div at bounding box center [449, 111] width 322 height 12
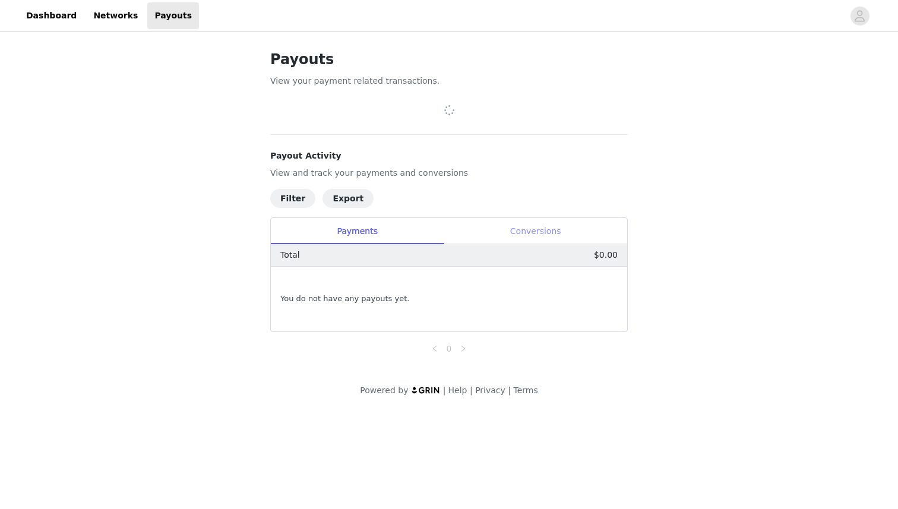
click at [469, 230] on div "Conversions" at bounding box center [536, 231] width 184 height 27
click at [444, 234] on div "Conversions" at bounding box center [536, 231] width 184 height 27
click at [431, 225] on div "Payments" at bounding box center [357, 231] width 173 height 27
click at [463, 335] on div "0" at bounding box center [449, 344] width 358 height 24
click at [463, 348] on icon "icon: right" at bounding box center [463, 348] width 7 height 7
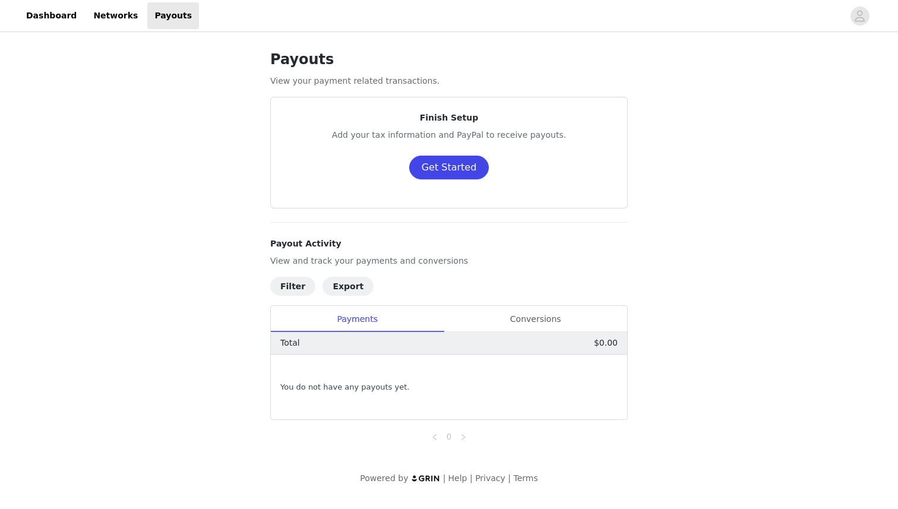
click at [438, 172] on button "Get Started" at bounding box center [449, 168] width 80 height 24
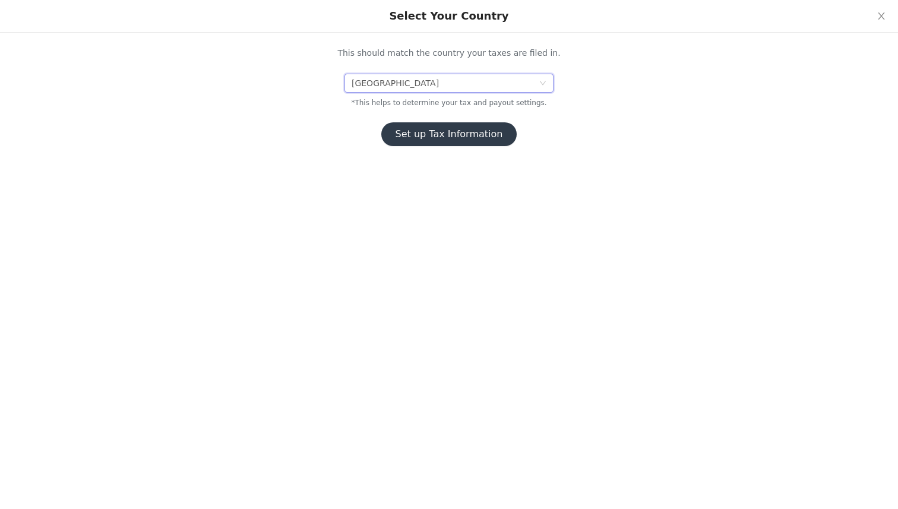
click at [463, 84] on div "[GEOGRAPHIC_DATA]" at bounding box center [445, 83] width 187 height 18
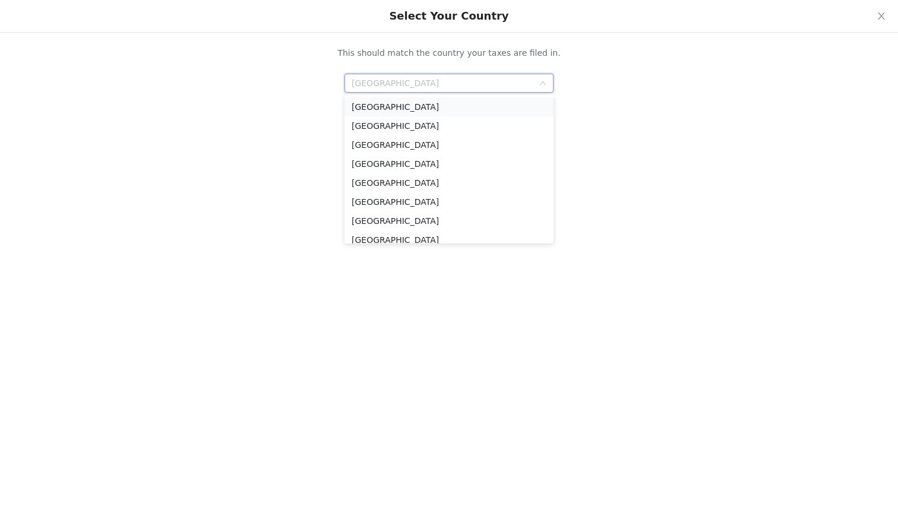
click at [437, 108] on li "[GEOGRAPHIC_DATA]" at bounding box center [449, 106] width 209 height 19
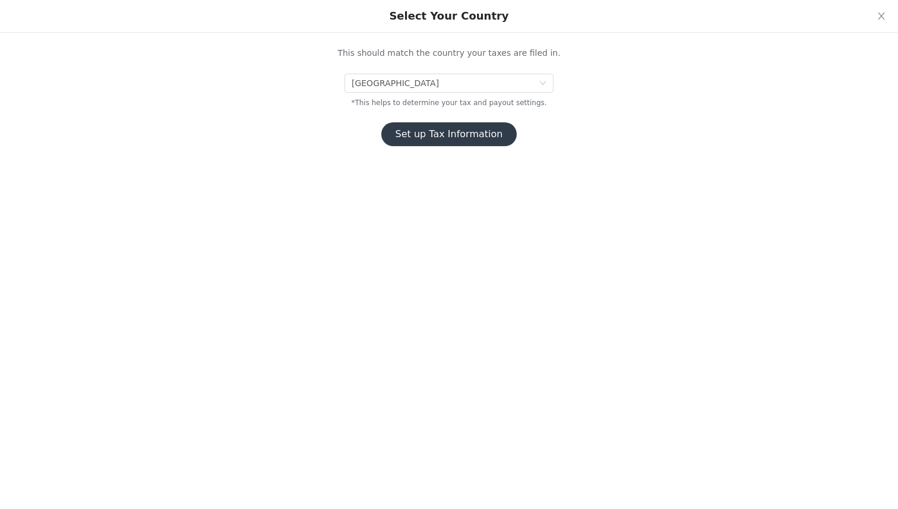
click at [447, 133] on button "Set up Tax Information" at bounding box center [449, 134] width 136 height 24
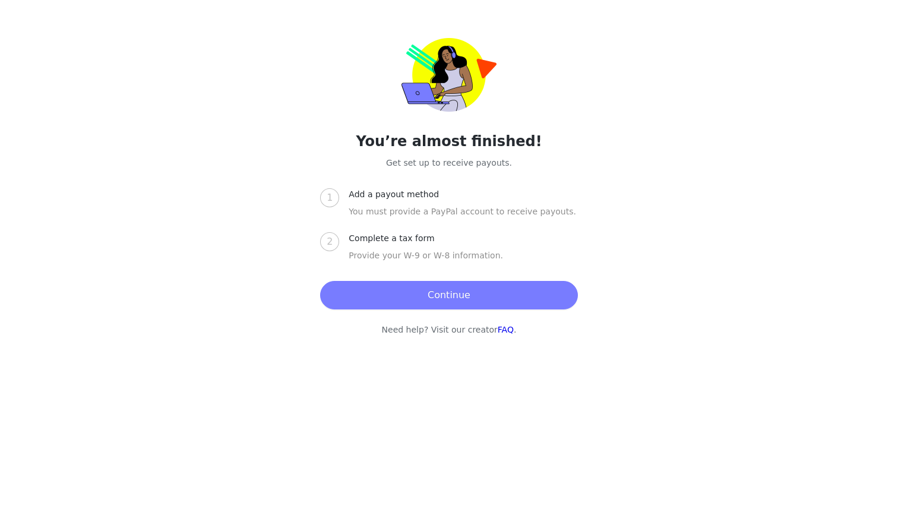
click at [411, 290] on button "Continue" at bounding box center [448, 295] width 257 height 29
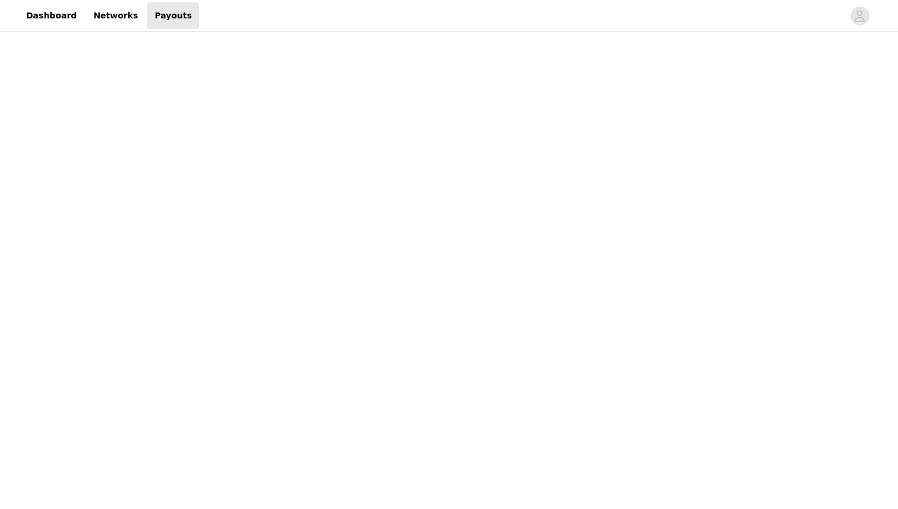
scroll to position [182, 0]
click at [642, 182] on div "Payouts View your payment related transactions. Payout Activity View and track …" at bounding box center [449, 316] width 386 height 928
click at [687, 323] on div "Payouts View your payment related transactions. Payout Activity View and track …" at bounding box center [449, 327] width 898 height 969
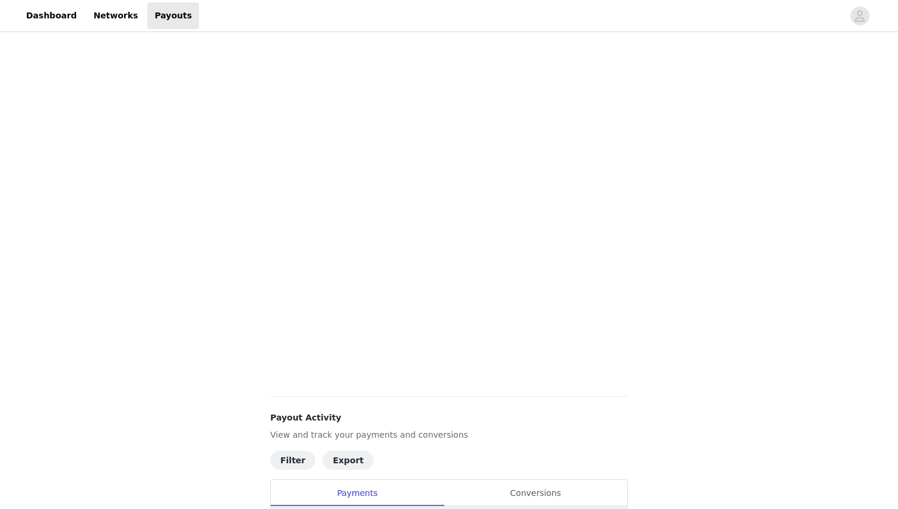
scroll to position [258, 0]
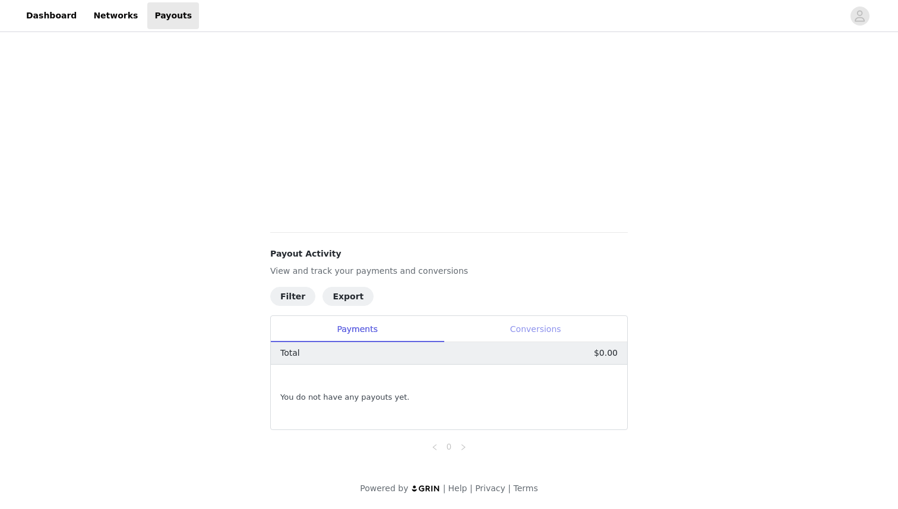
click at [496, 324] on div "Conversions" at bounding box center [536, 329] width 184 height 27
click at [370, 324] on div "Payments" at bounding box center [357, 329] width 173 height 27
click at [468, 458] on div "Payouts View your payment related transactions. Payout Activity View and track …" at bounding box center [449, 122] width 386 height 692
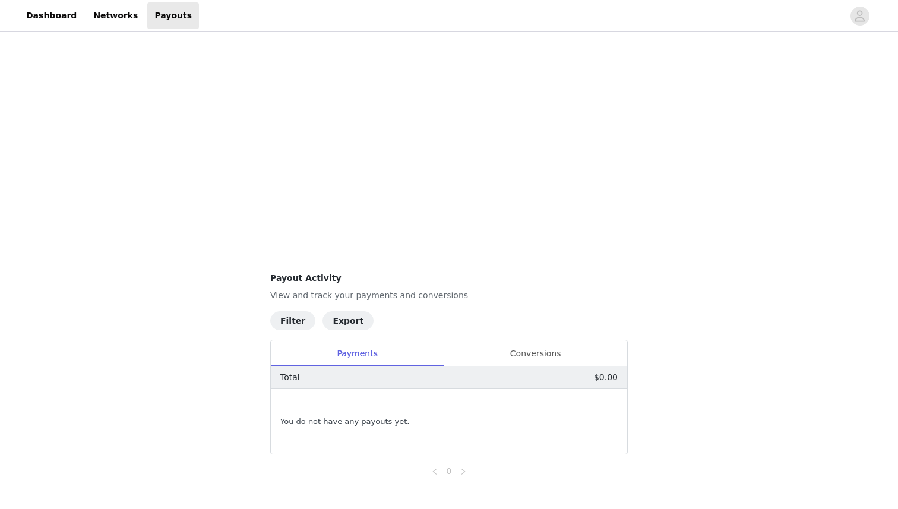
scroll to position [226, 0]
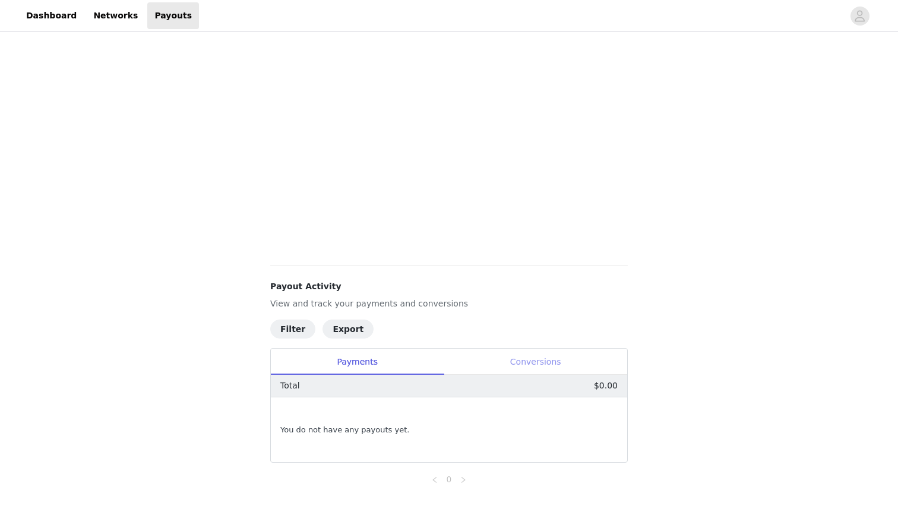
click at [494, 352] on div "Conversions" at bounding box center [536, 362] width 184 height 27
click at [412, 359] on div "Payments" at bounding box center [357, 362] width 173 height 27
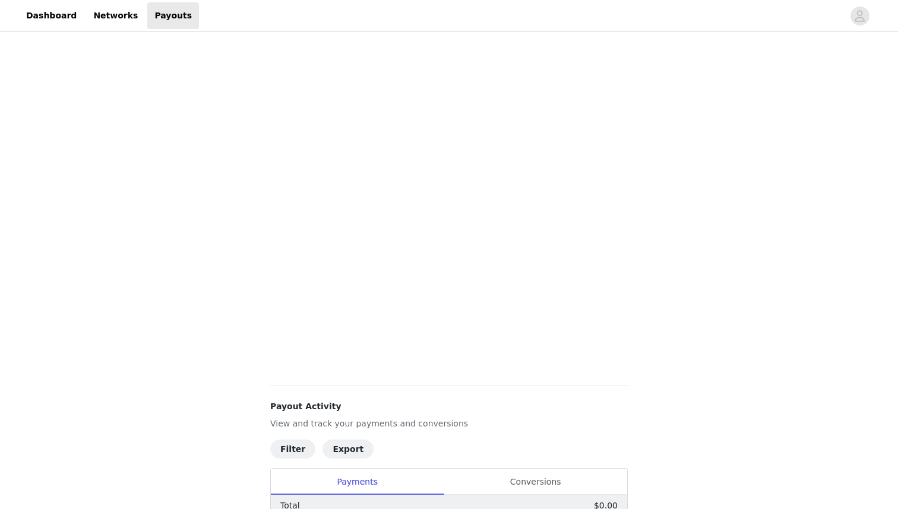
scroll to position [0, 0]
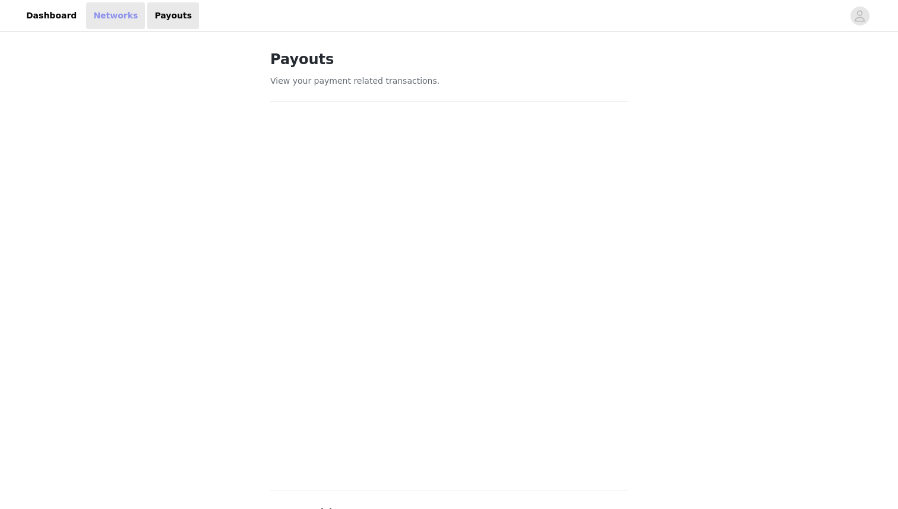
click at [107, 21] on link "Networks" at bounding box center [115, 15] width 59 height 27
click at [170, 17] on link "Payouts" at bounding box center [173, 15] width 52 height 27
